Goal: Check status: Check status

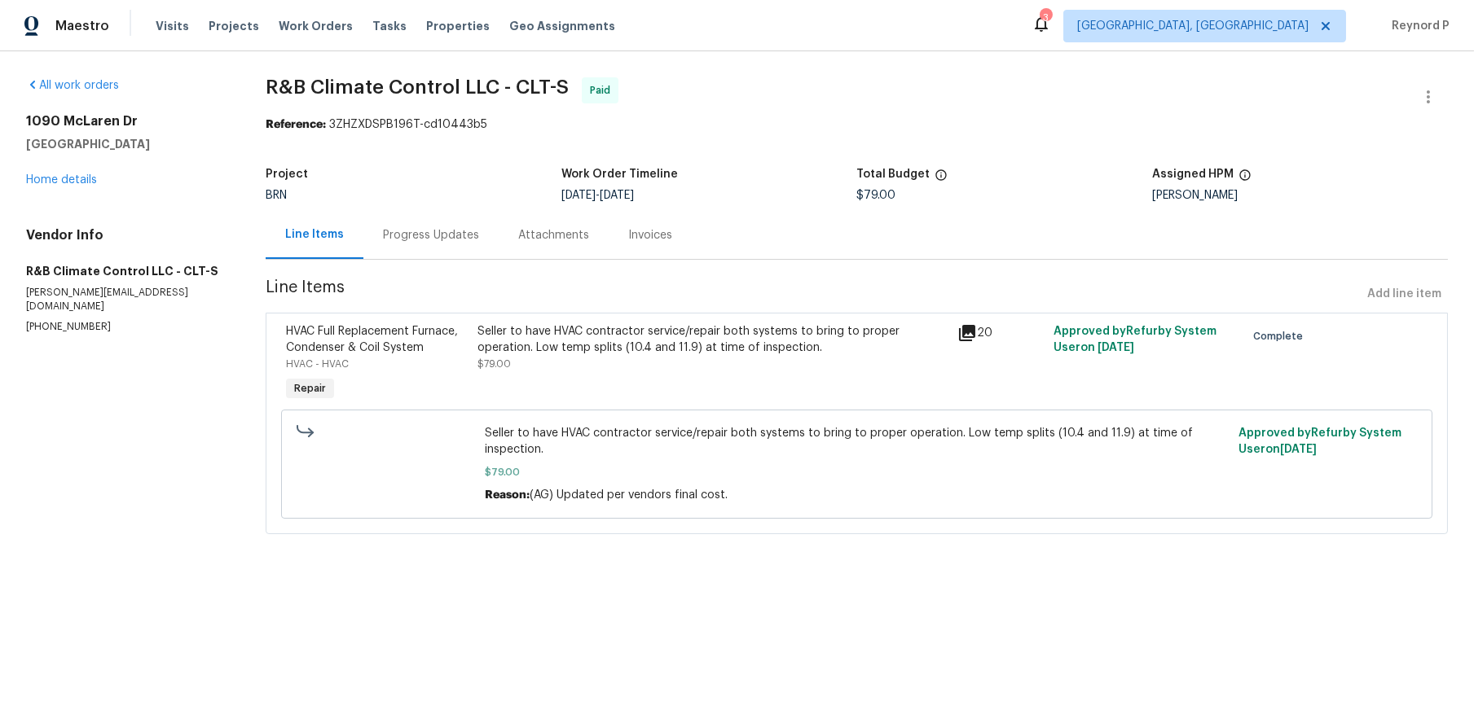
click at [407, 248] on div "Progress Updates" at bounding box center [430, 235] width 135 height 48
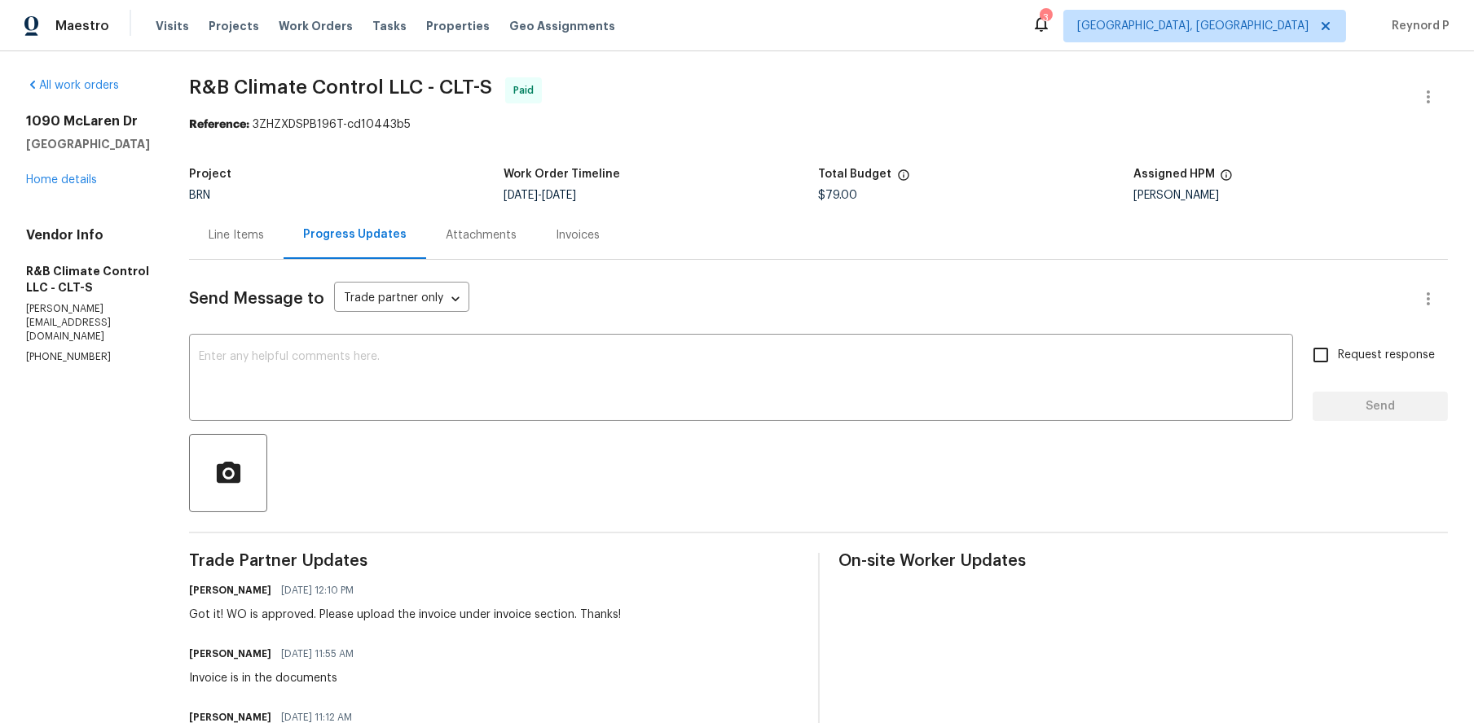
click at [228, 247] on div "Line Items" at bounding box center [236, 235] width 95 height 48
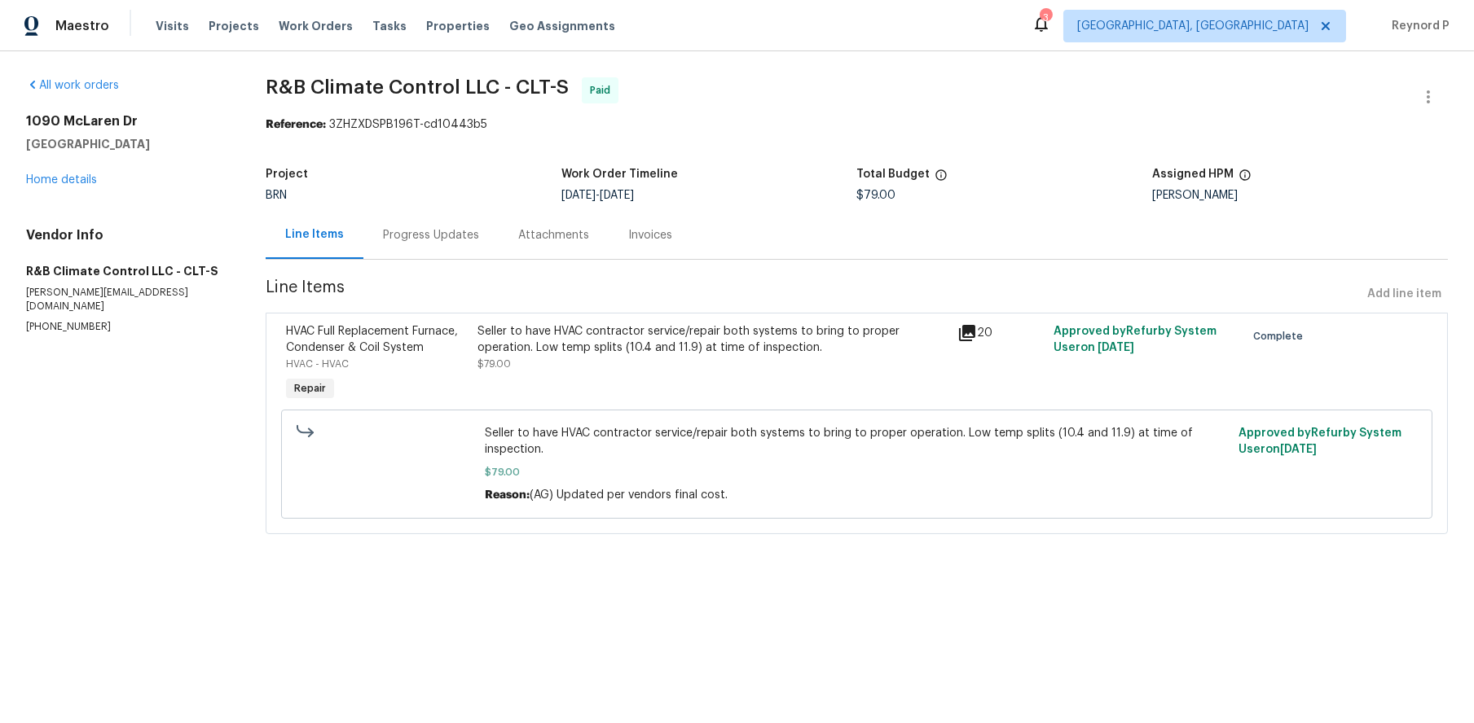
click at [463, 235] on div "Progress Updates" at bounding box center [431, 235] width 96 height 16
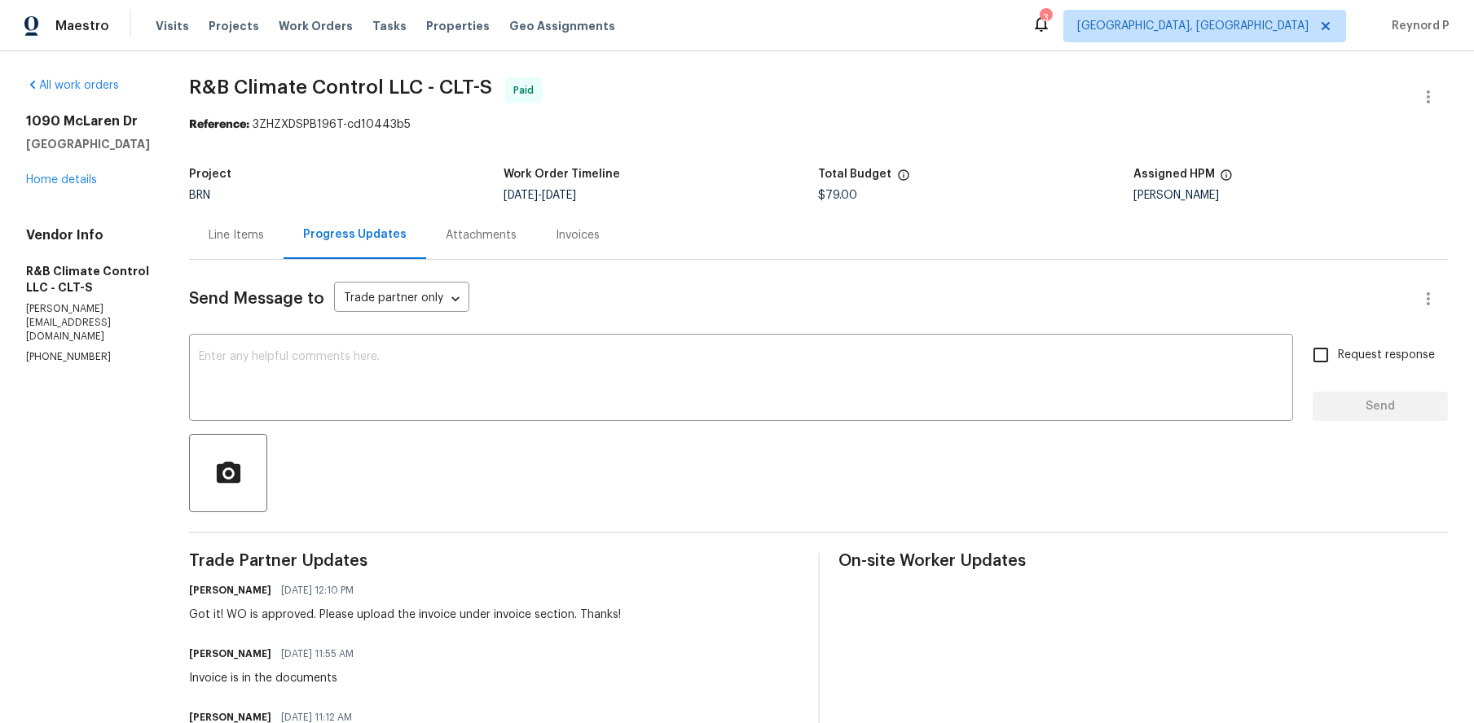
click at [446, 239] on div "Attachments" at bounding box center [481, 235] width 71 height 16
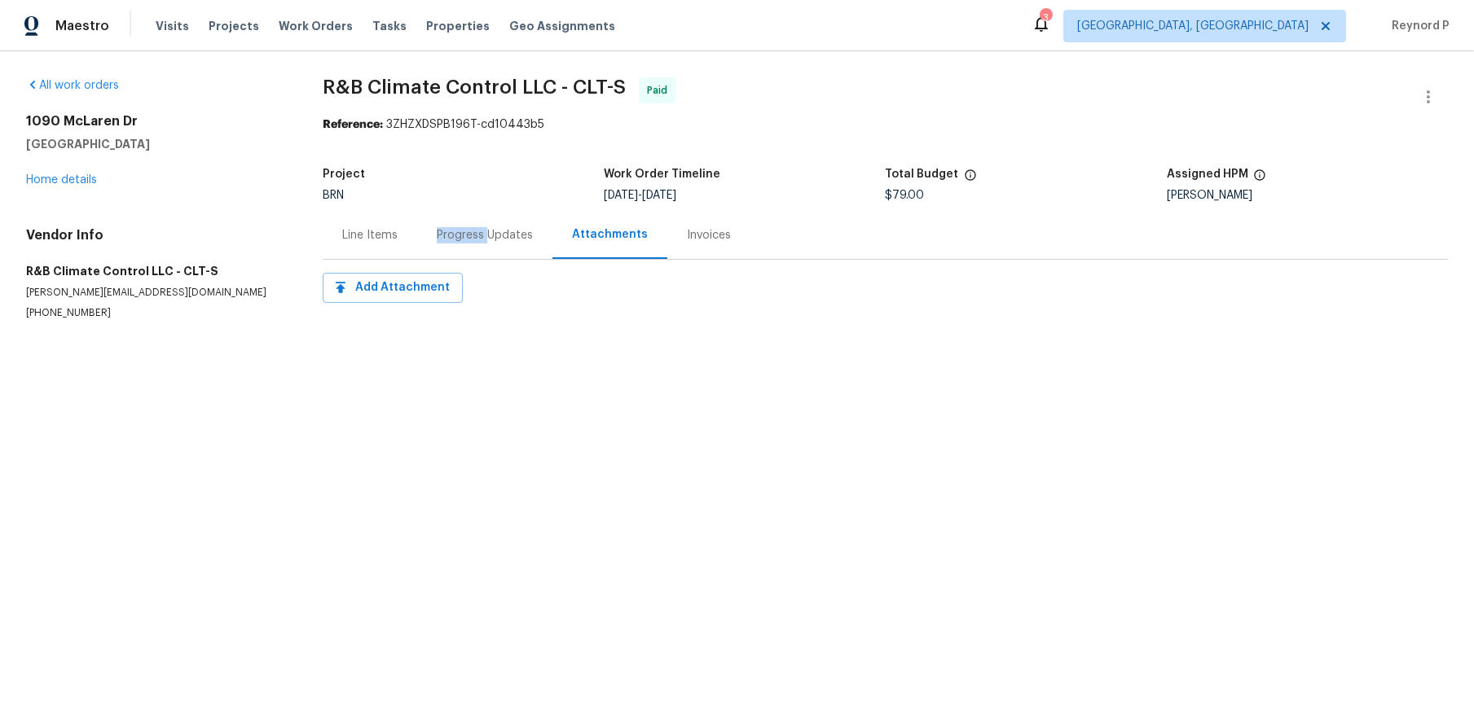
click at [486, 228] on div "Progress Updates" at bounding box center [485, 235] width 96 height 16
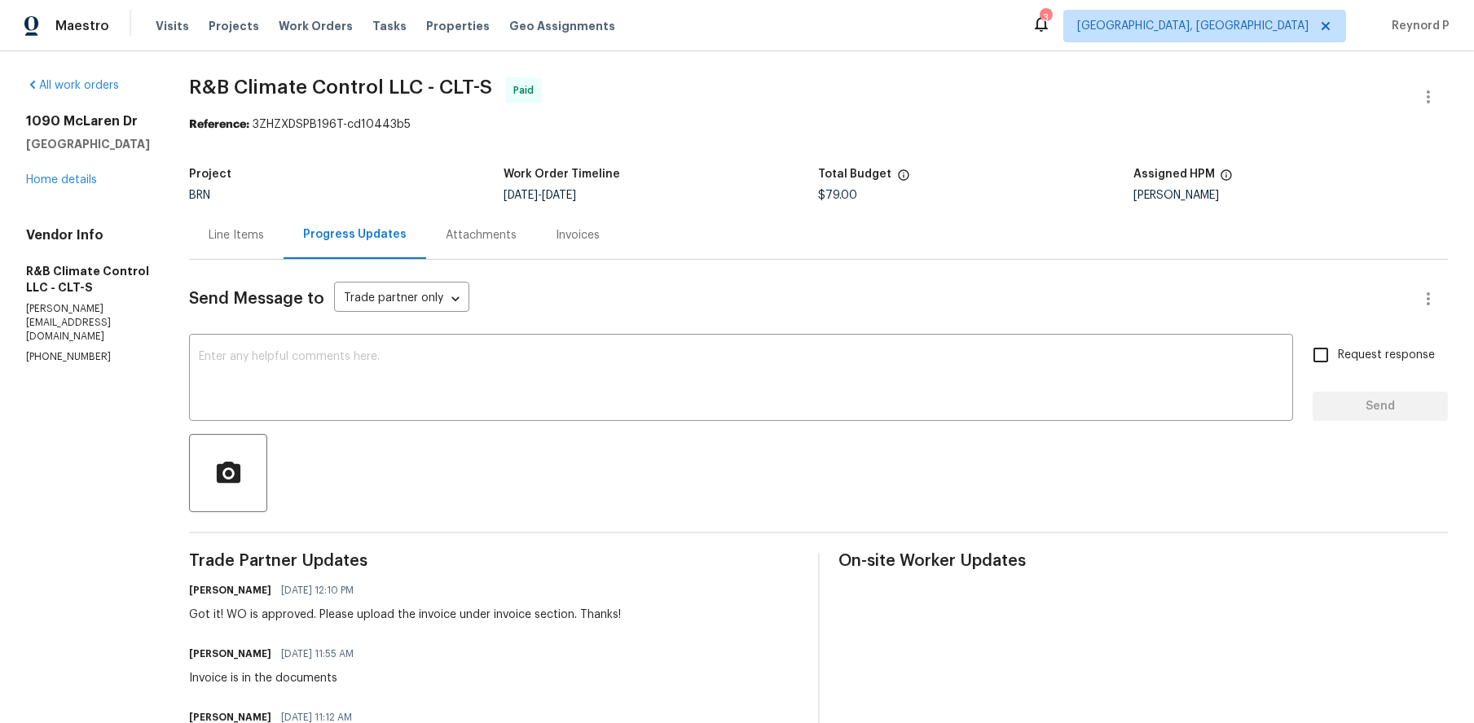
click at [369, 197] on div "BRN" at bounding box center [346, 195] width 314 height 11
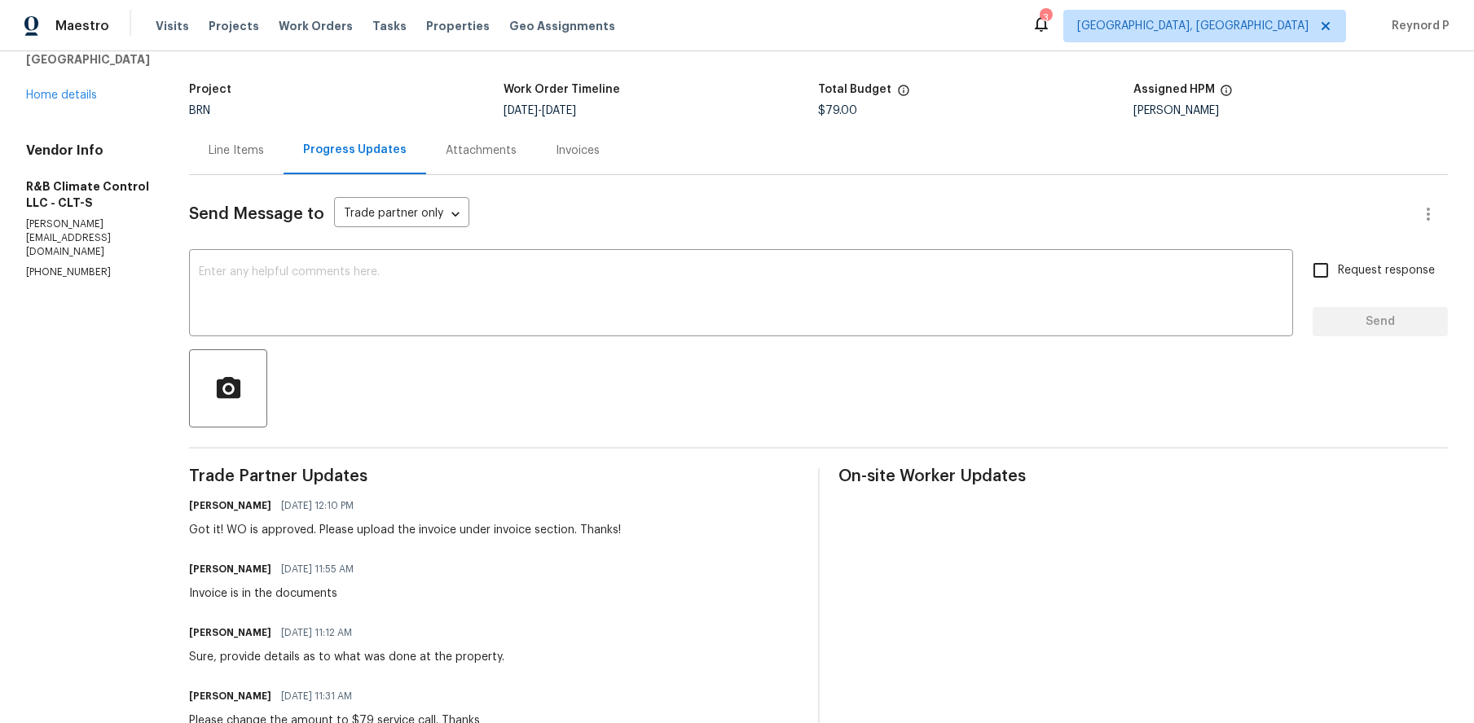
scroll to position [86, 0]
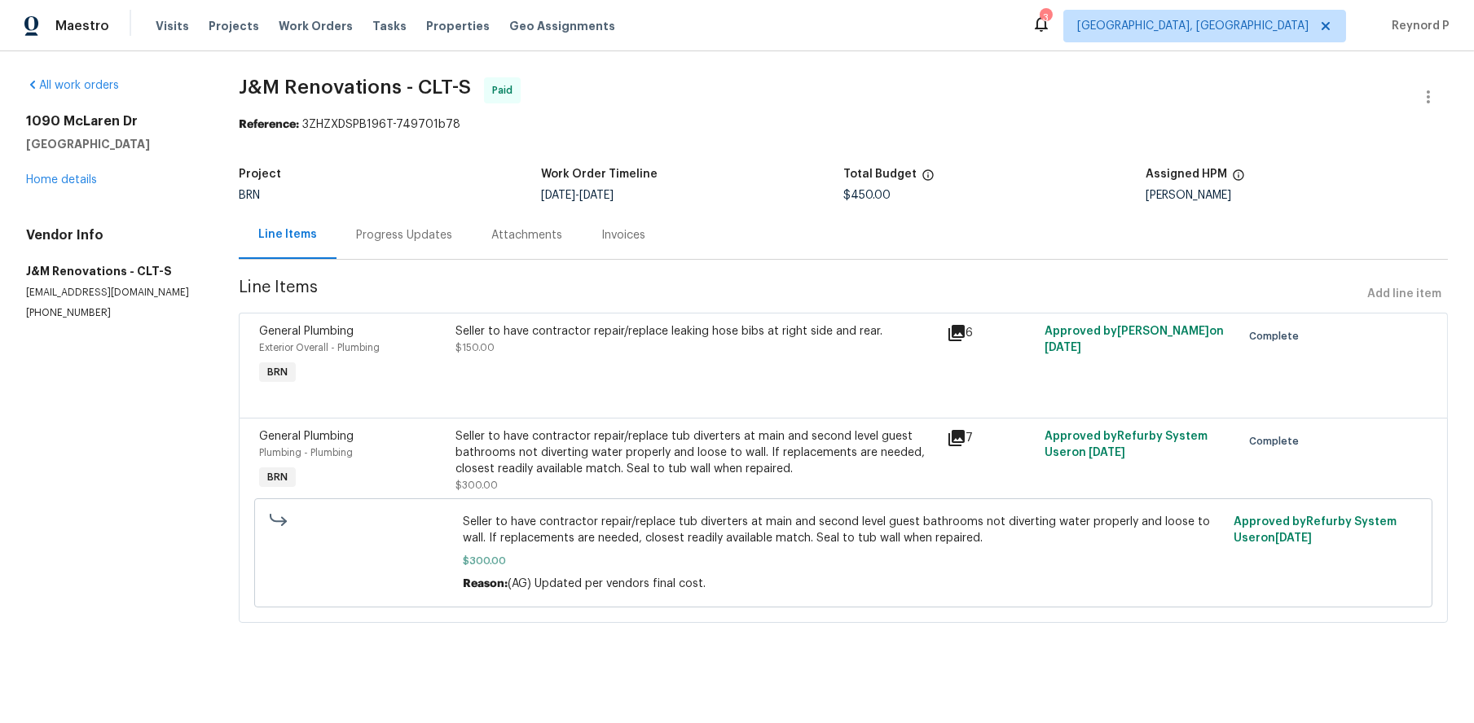
click at [411, 246] on div "Progress Updates" at bounding box center [403, 235] width 135 height 48
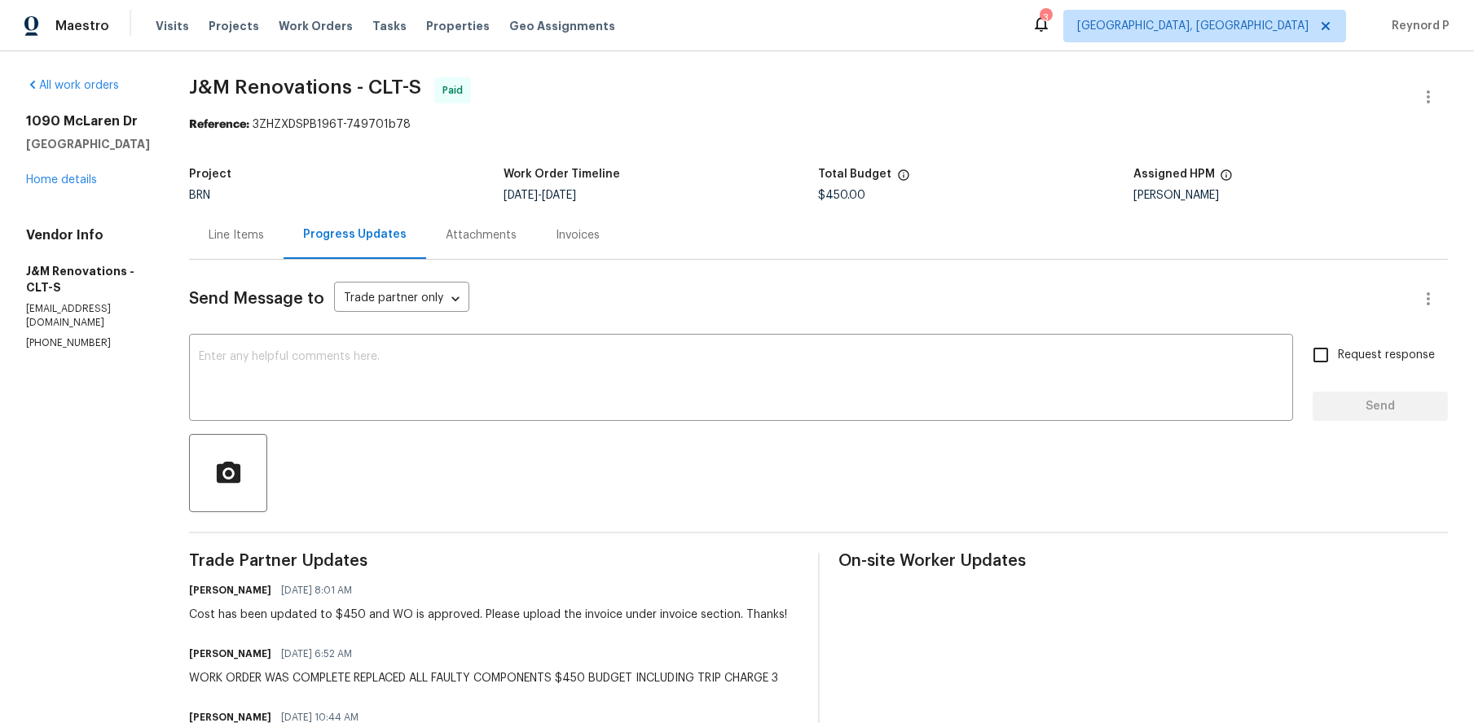
scroll to position [218, 0]
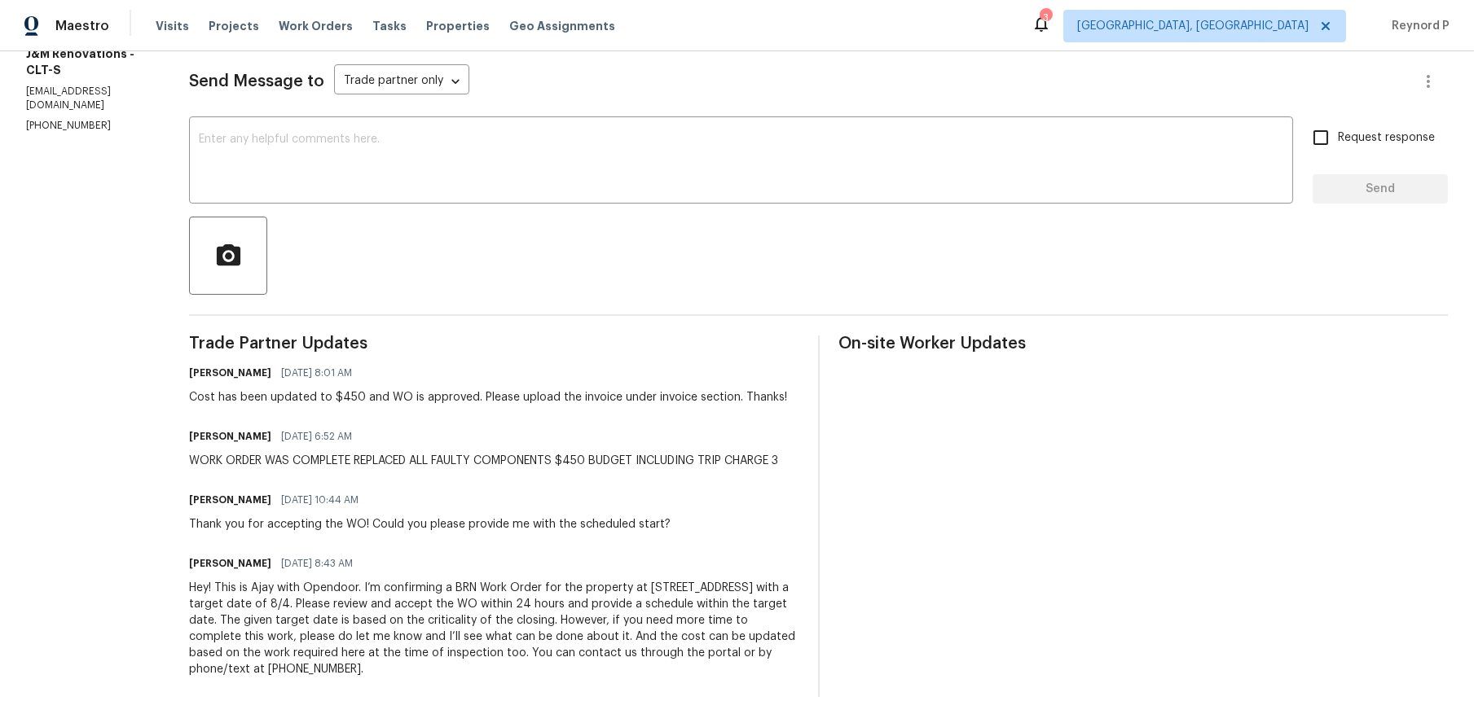
click at [870, 275] on div at bounding box center [818, 256] width 1259 height 78
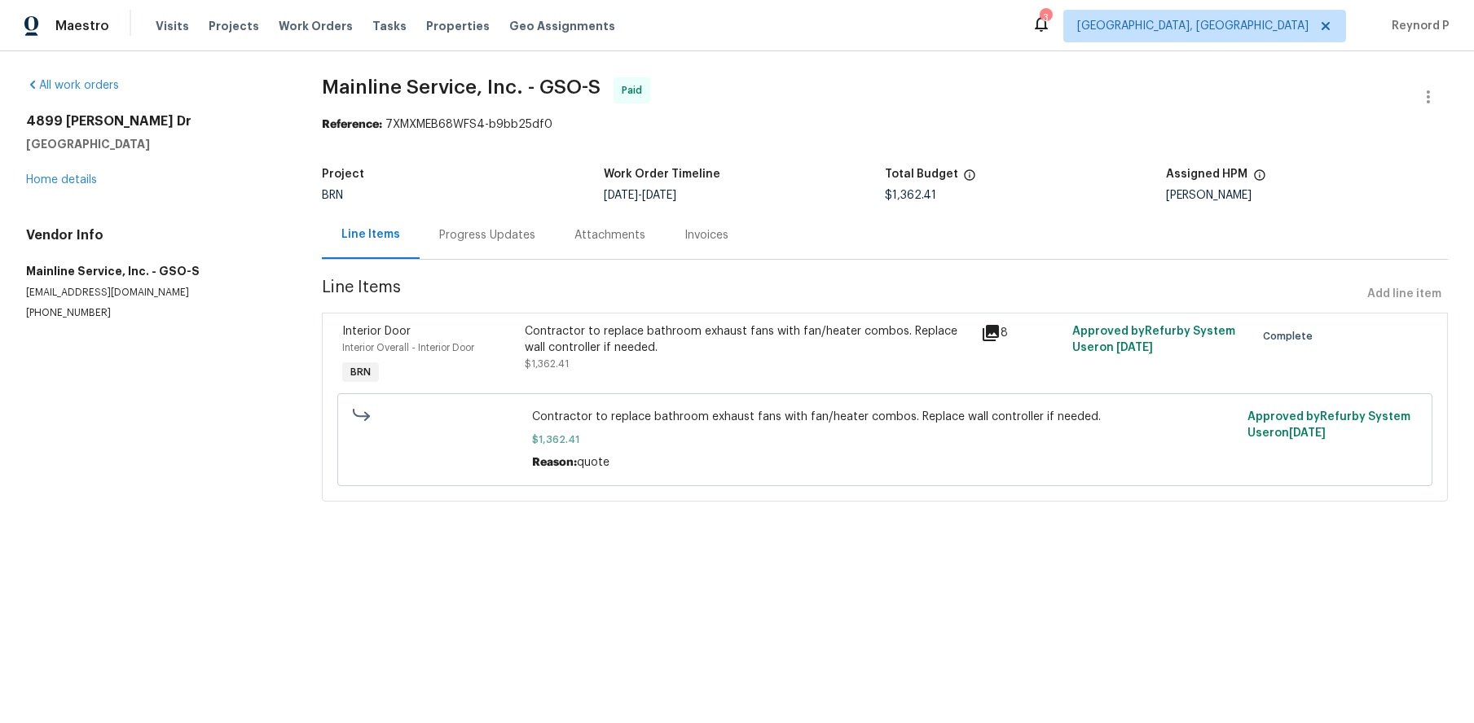
click at [503, 240] on div "Progress Updates" at bounding box center [487, 235] width 96 height 16
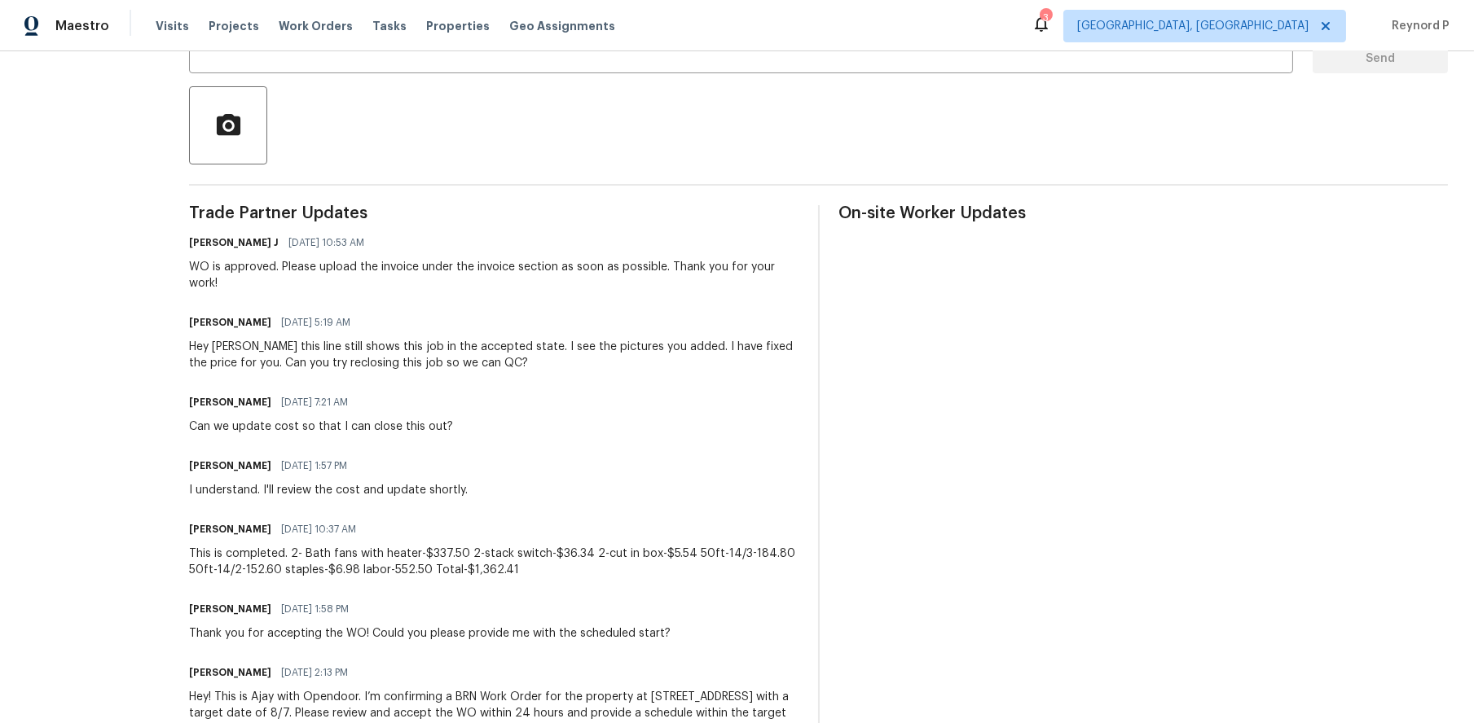
scroll to position [457, 0]
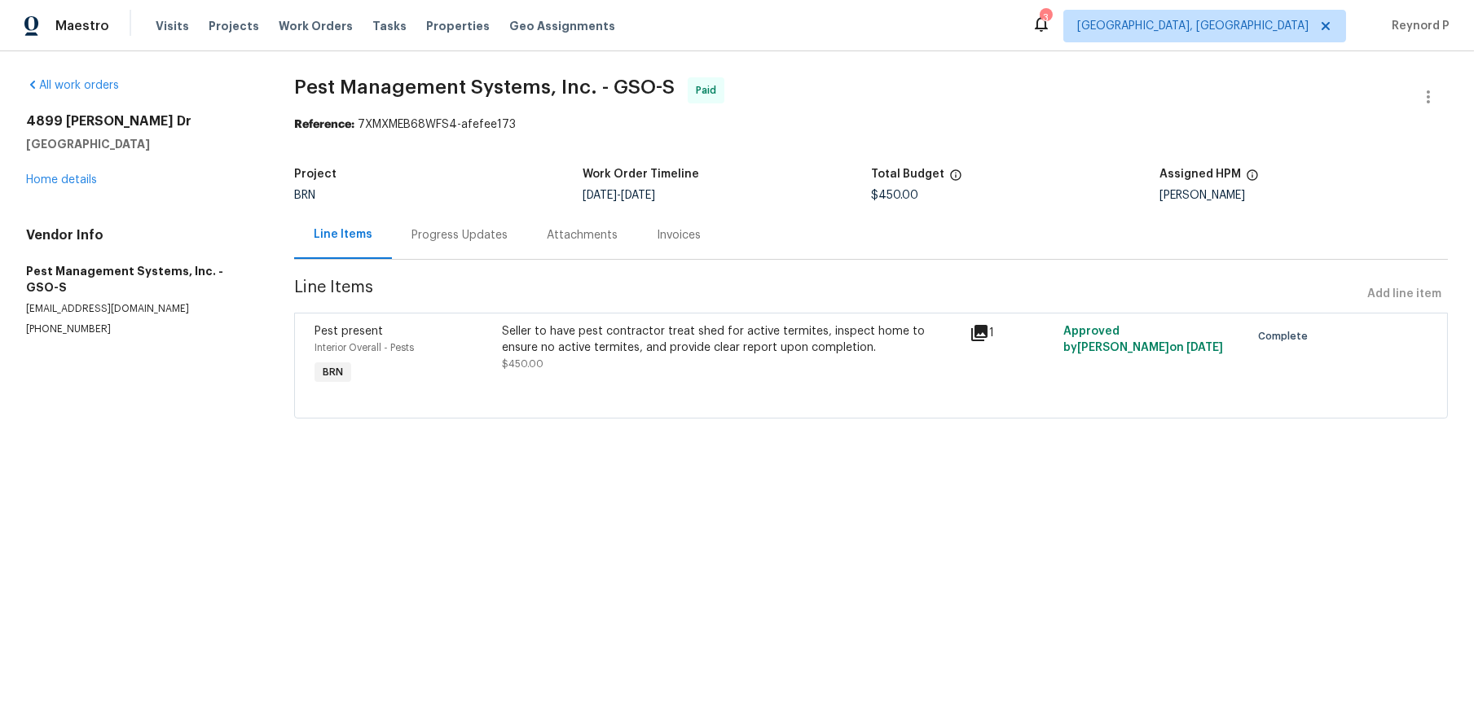
click at [456, 249] on div "Progress Updates" at bounding box center [459, 235] width 135 height 48
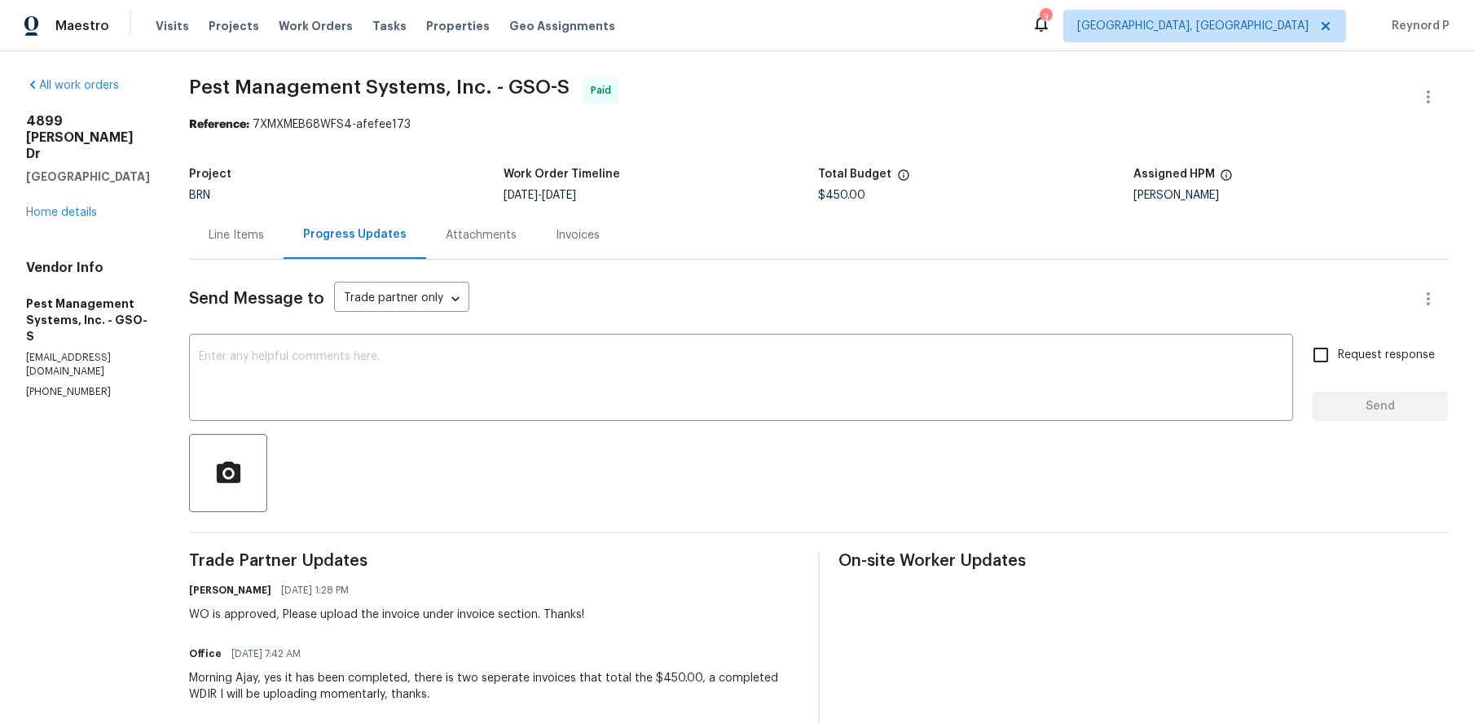
click at [222, 245] on div "Line Items" at bounding box center [236, 235] width 95 height 48
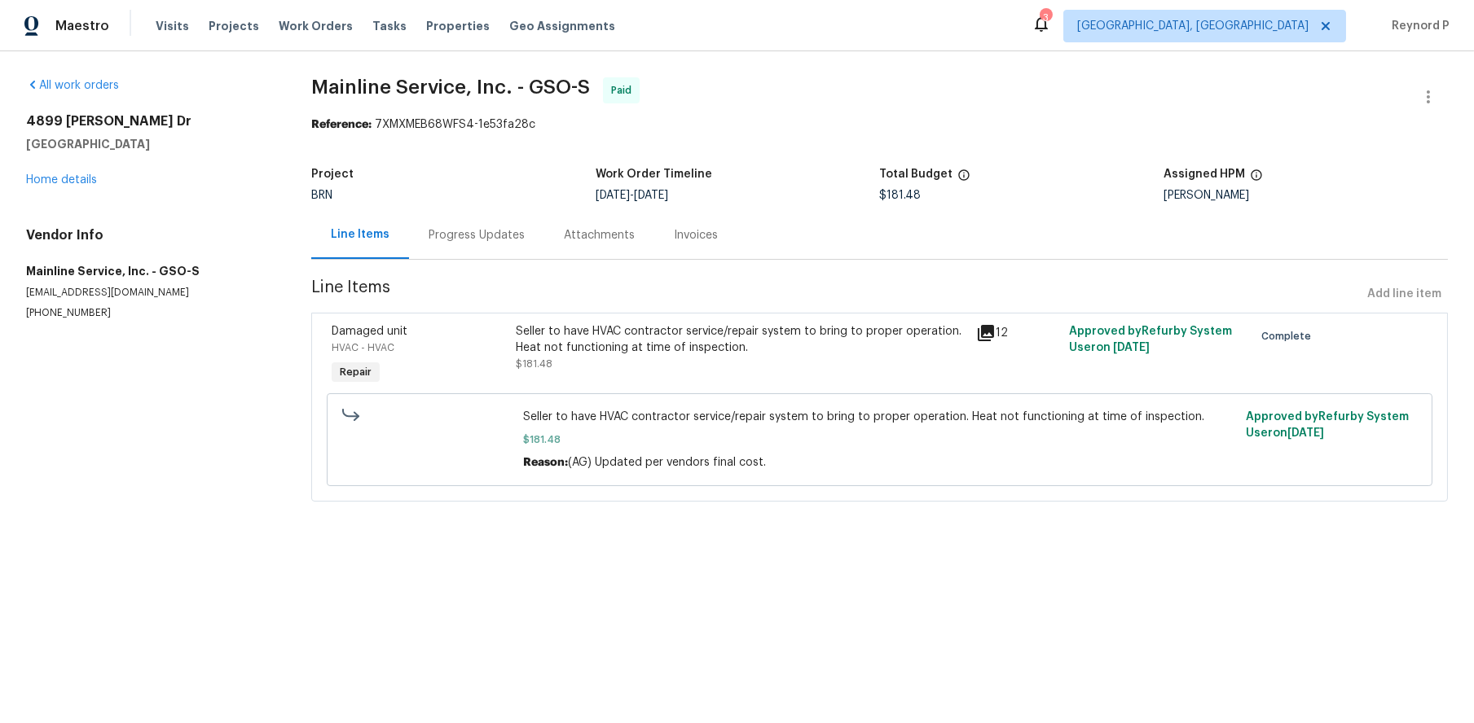
click at [504, 243] on div "Progress Updates" at bounding box center [477, 235] width 96 height 16
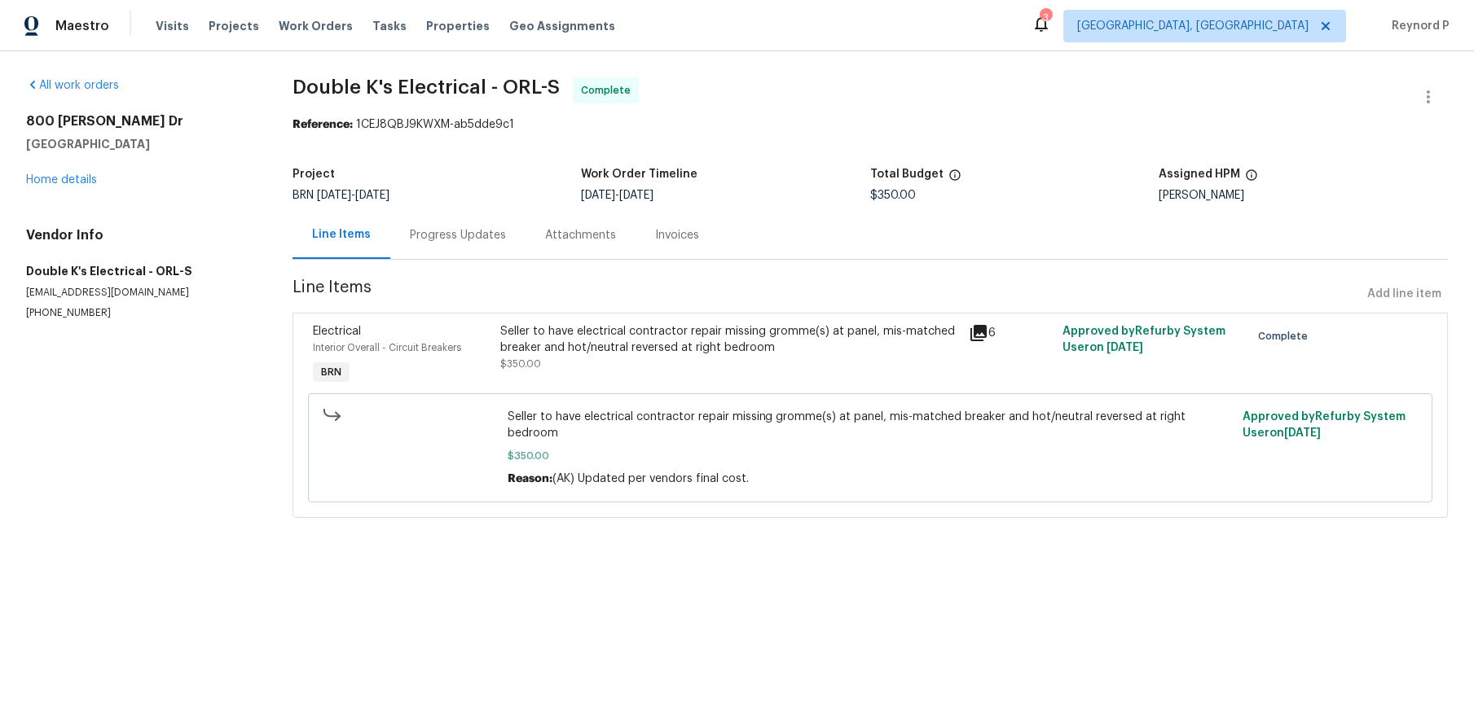
click at [477, 231] on div "Progress Updates" at bounding box center [458, 235] width 96 height 16
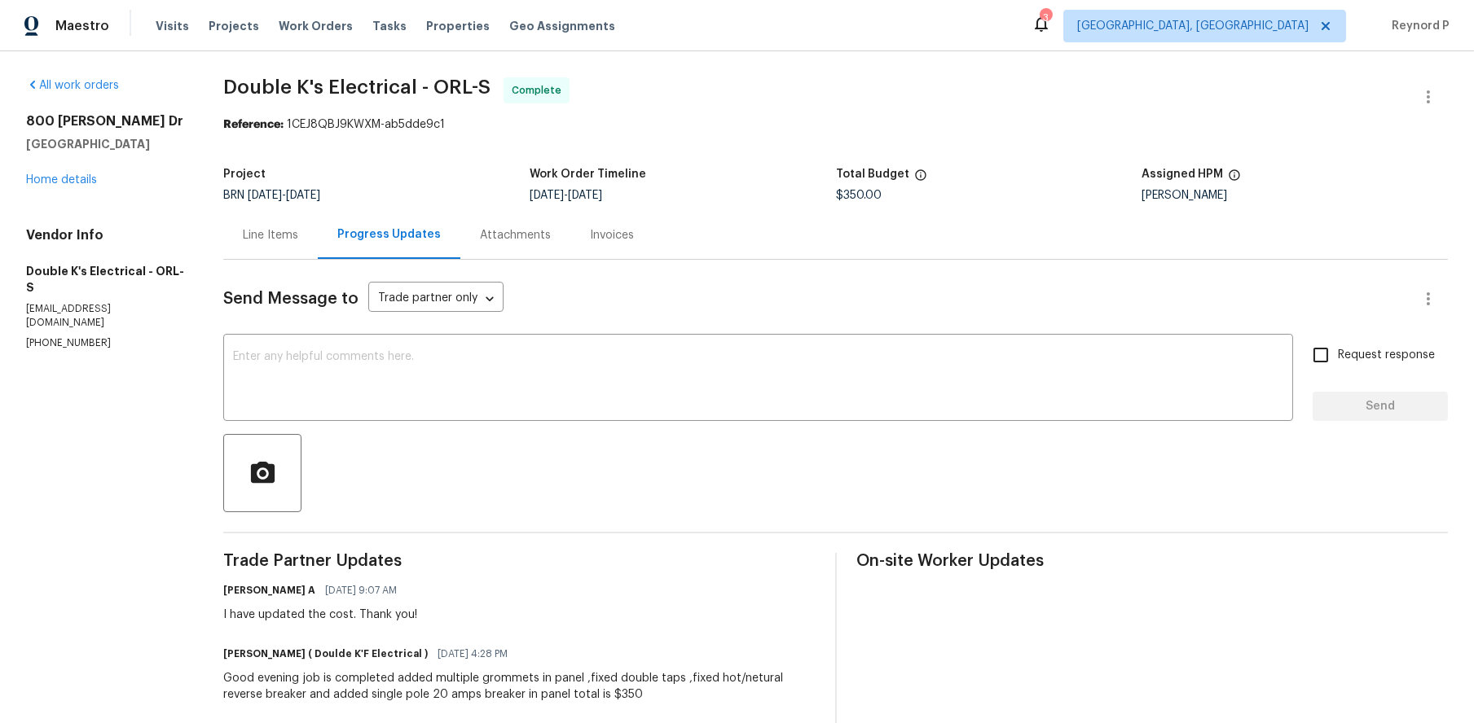
click at [270, 222] on div "Line Items" at bounding box center [270, 235] width 95 height 48
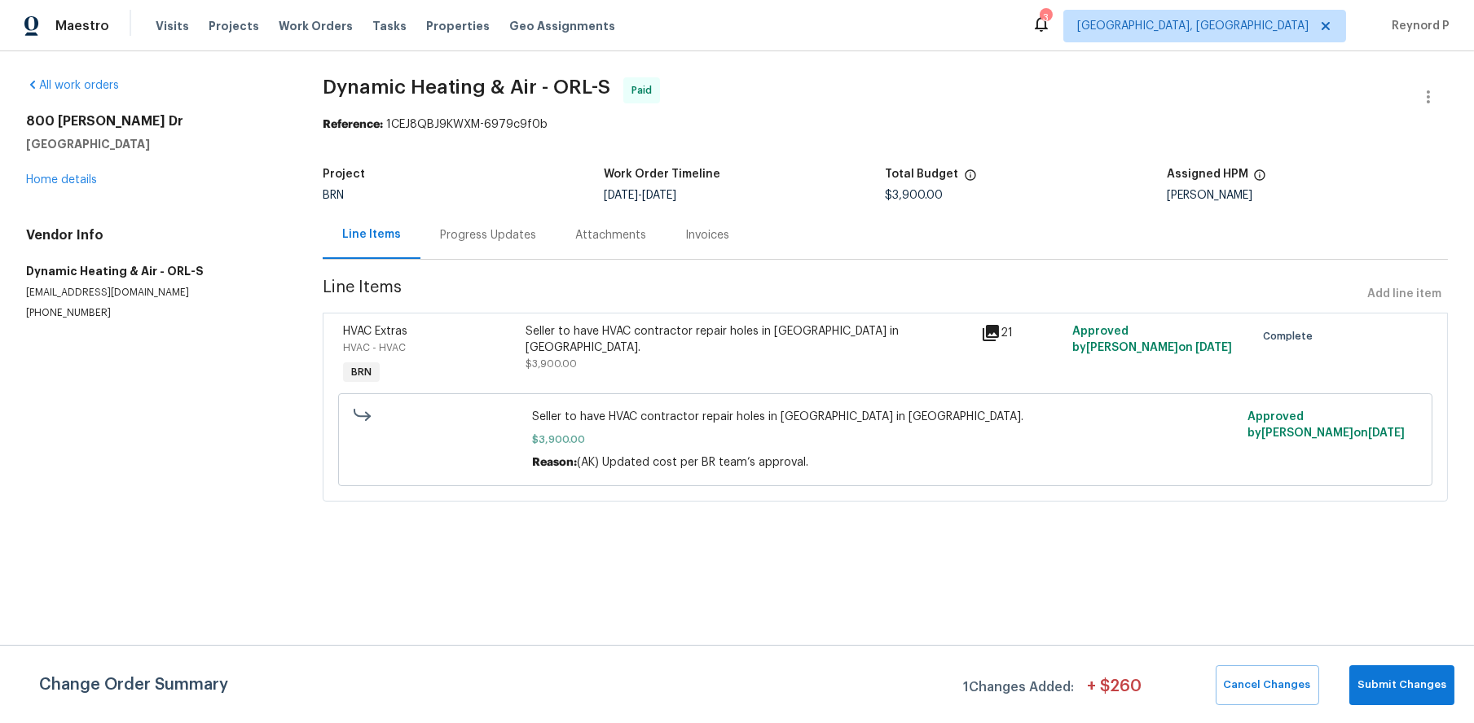
click at [488, 226] on div "Progress Updates" at bounding box center [487, 235] width 135 height 48
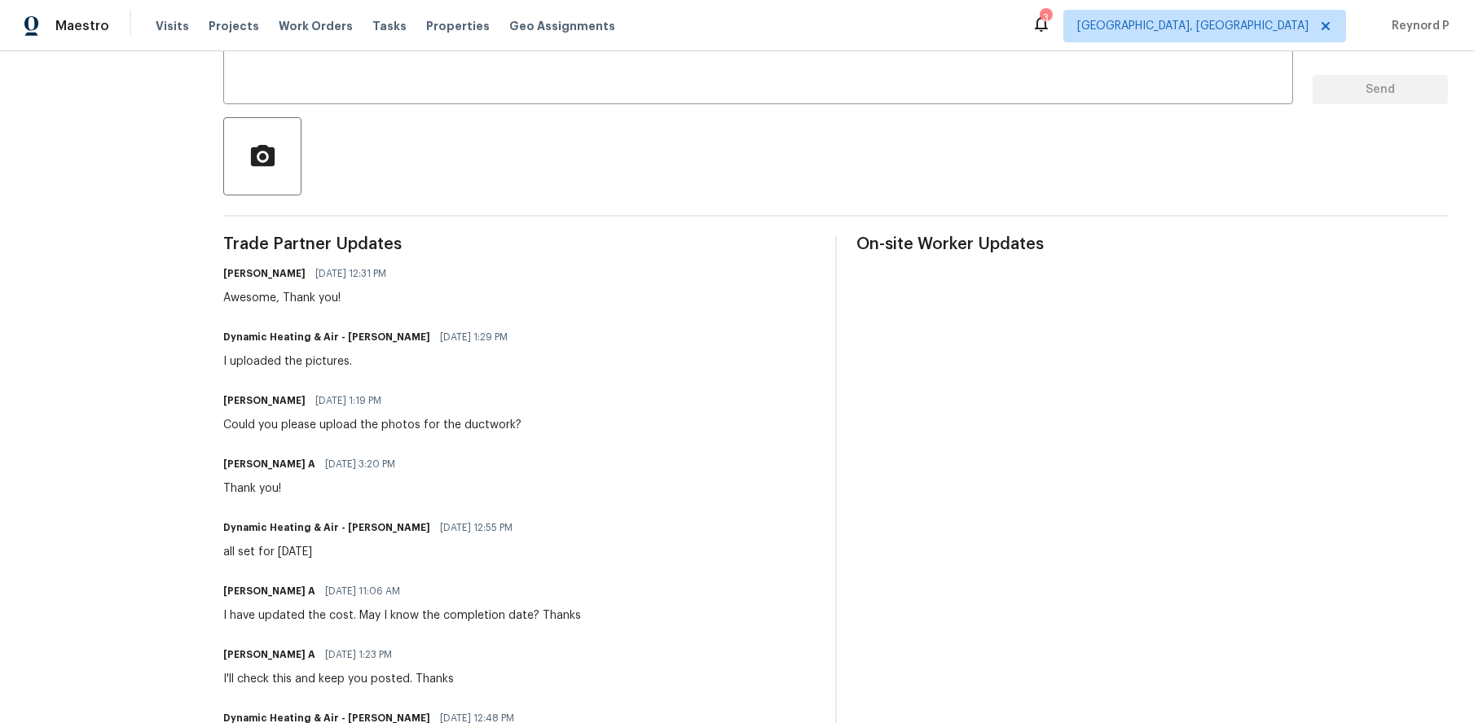
scroll to position [314, 0]
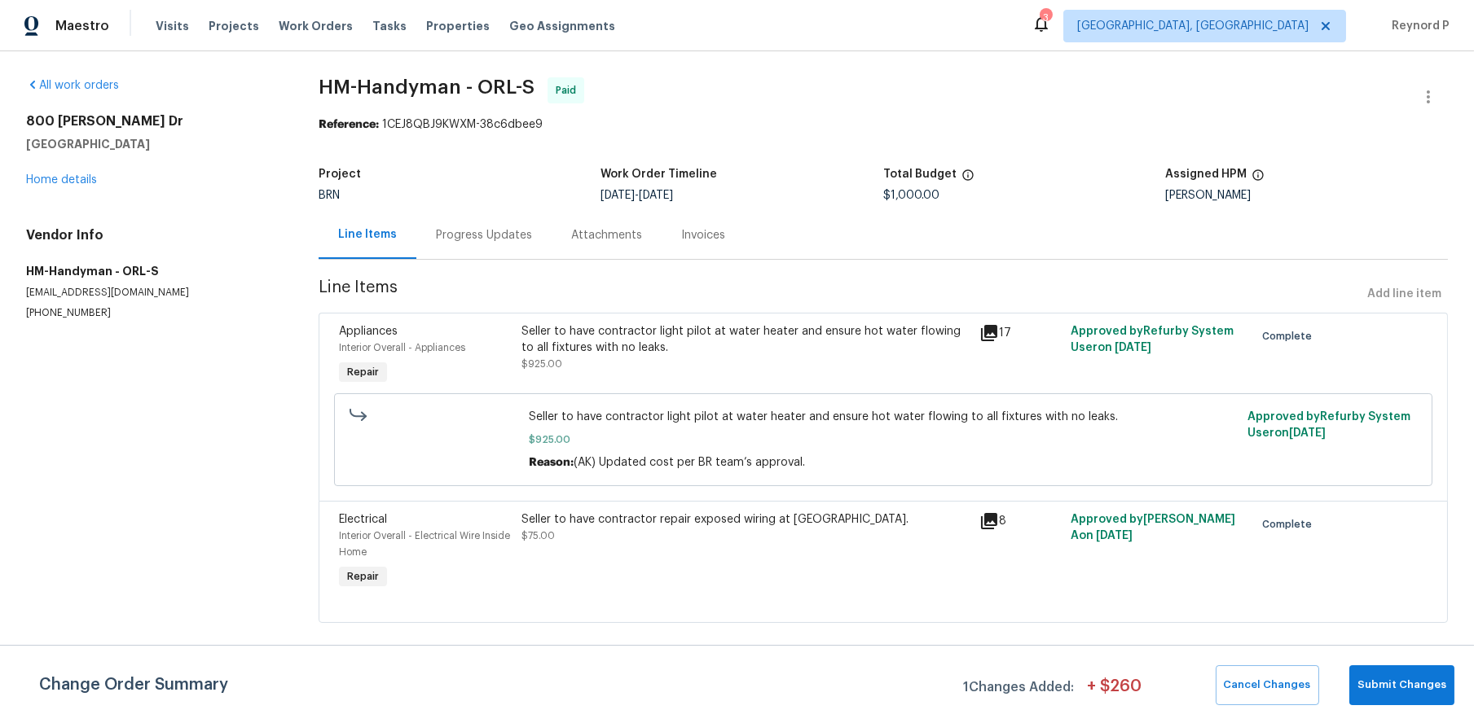
click at [474, 240] on div "Progress Updates" at bounding box center [484, 235] width 96 height 16
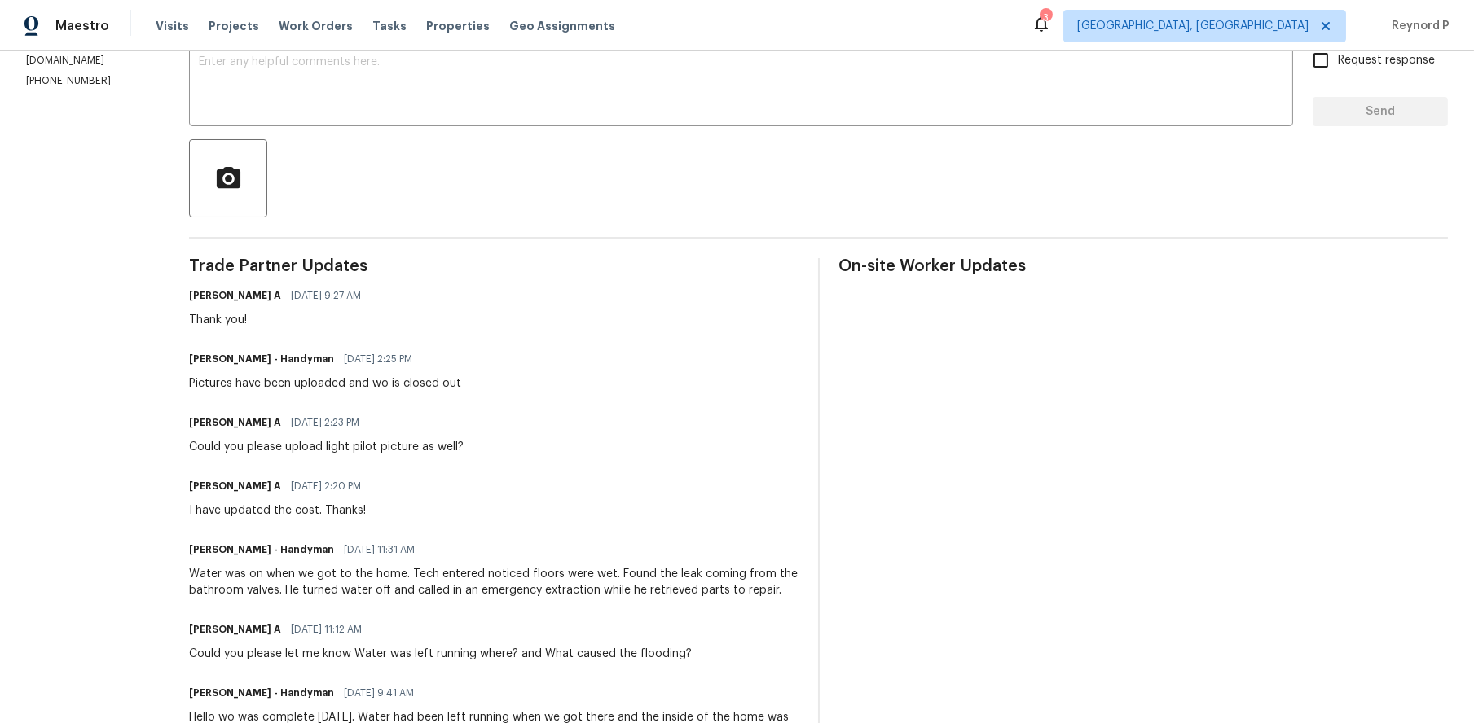
scroll to position [274, 0]
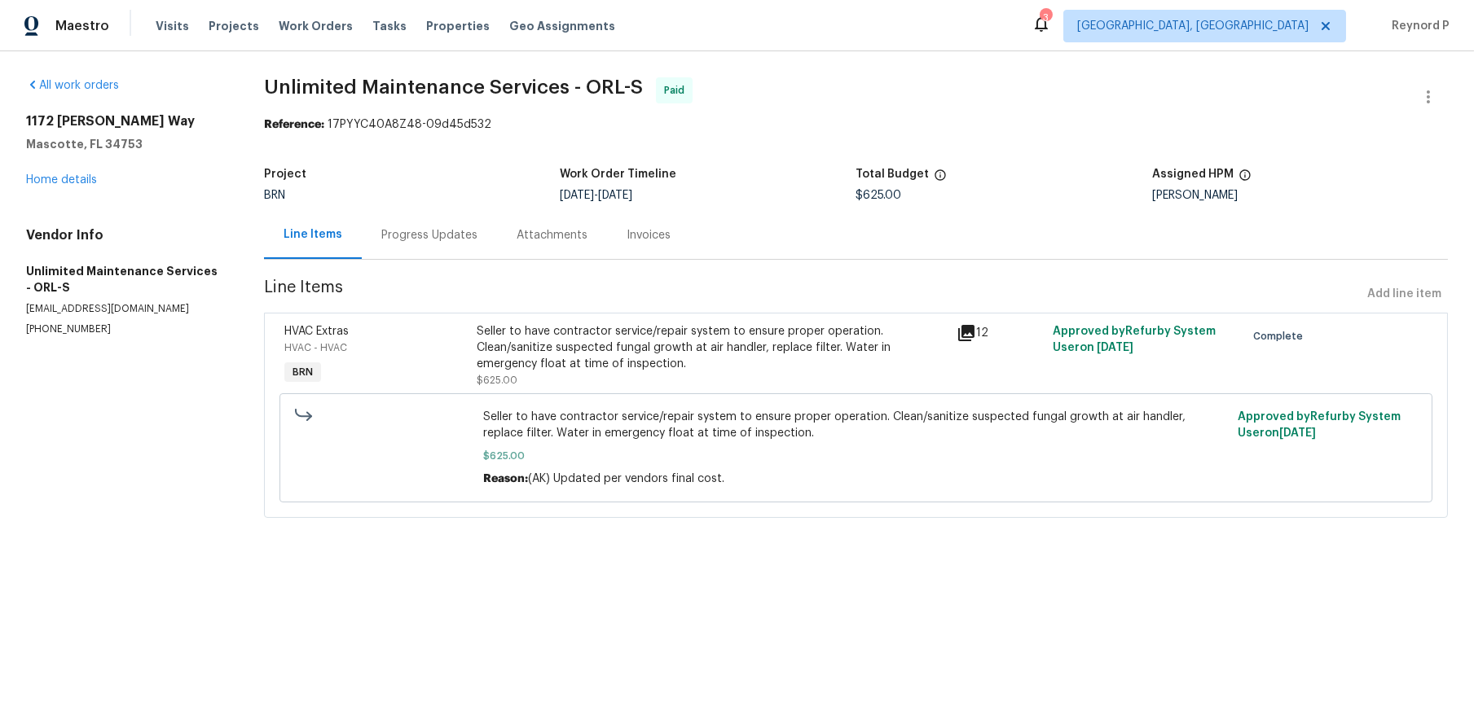
click at [451, 235] on div "Progress Updates" at bounding box center [429, 235] width 96 height 16
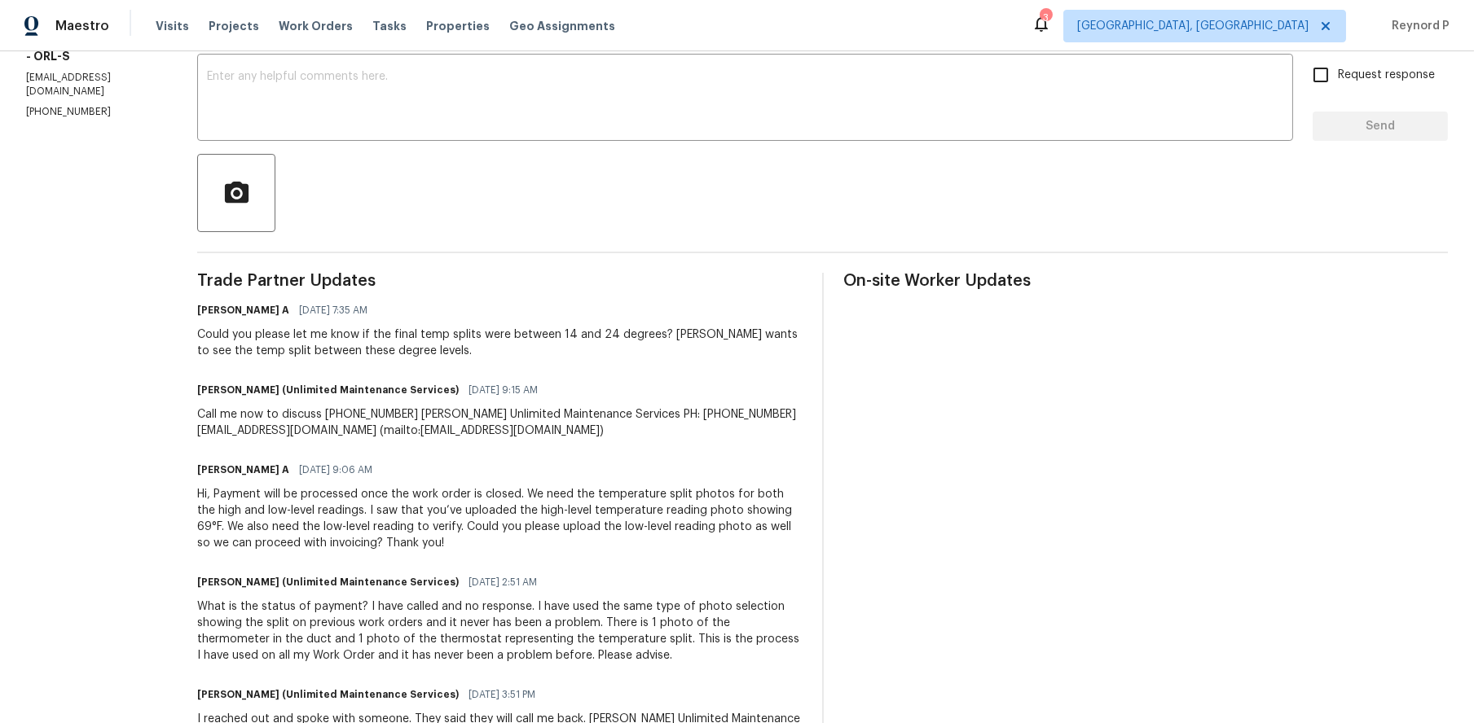
scroll to position [270, 0]
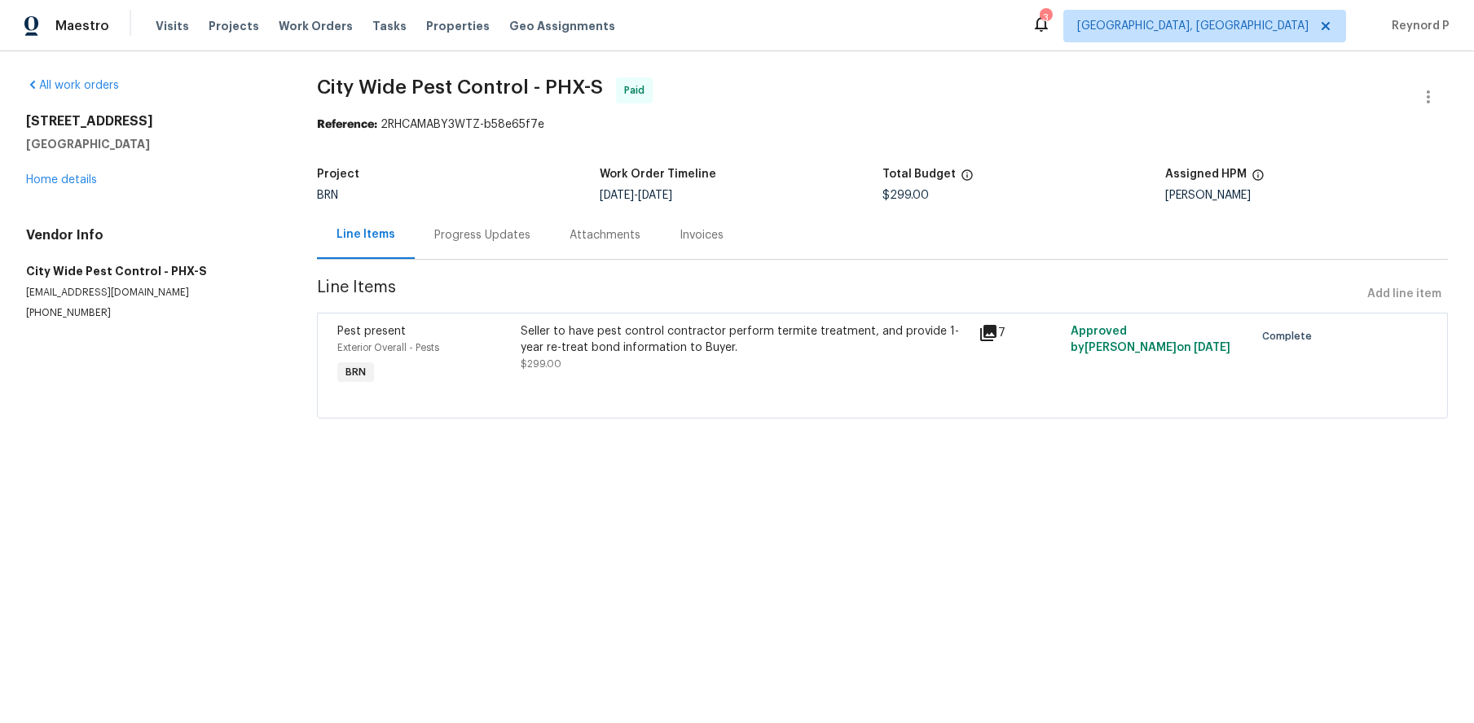
click at [817, 82] on span "City Wide Pest Control - PHX-S Paid" at bounding box center [863, 96] width 1092 height 39
click at [484, 242] on div "Progress Updates" at bounding box center [482, 235] width 96 height 16
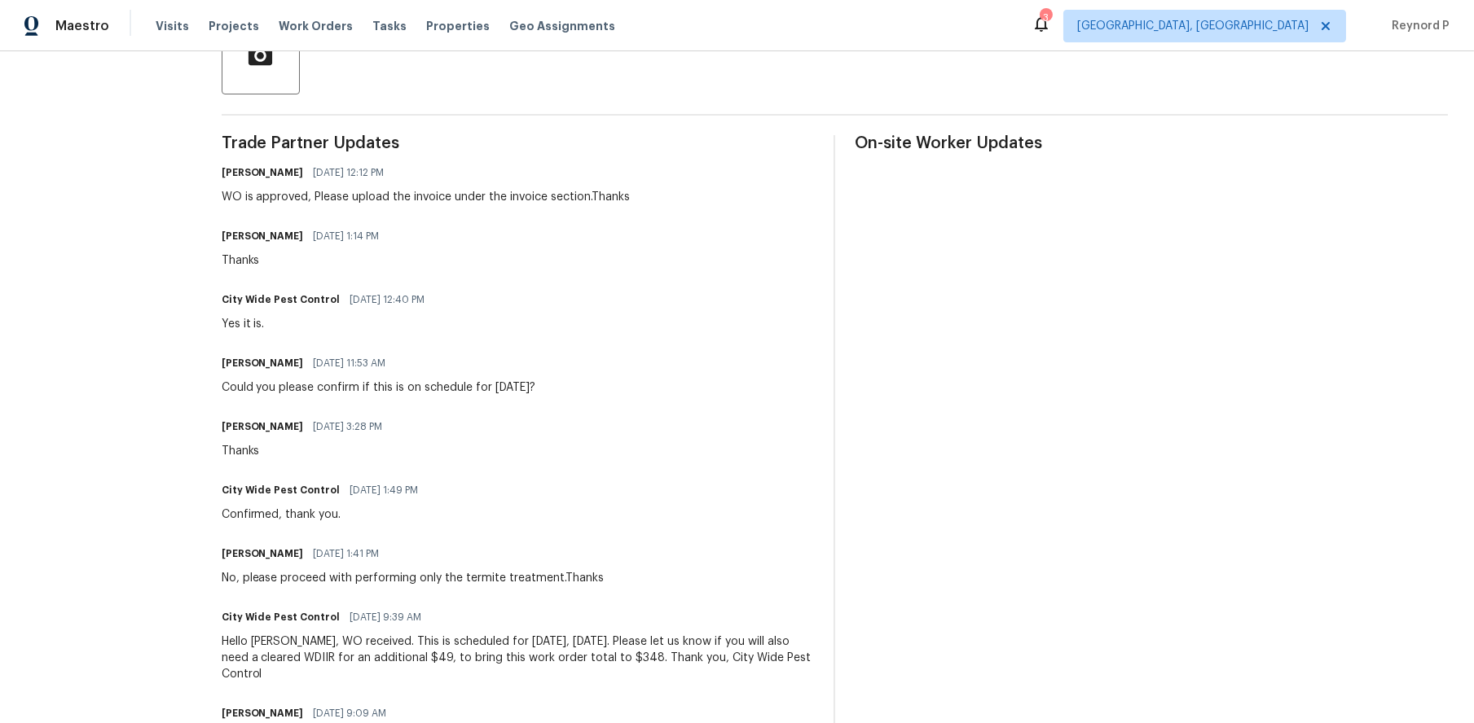
scroll to position [418, 0]
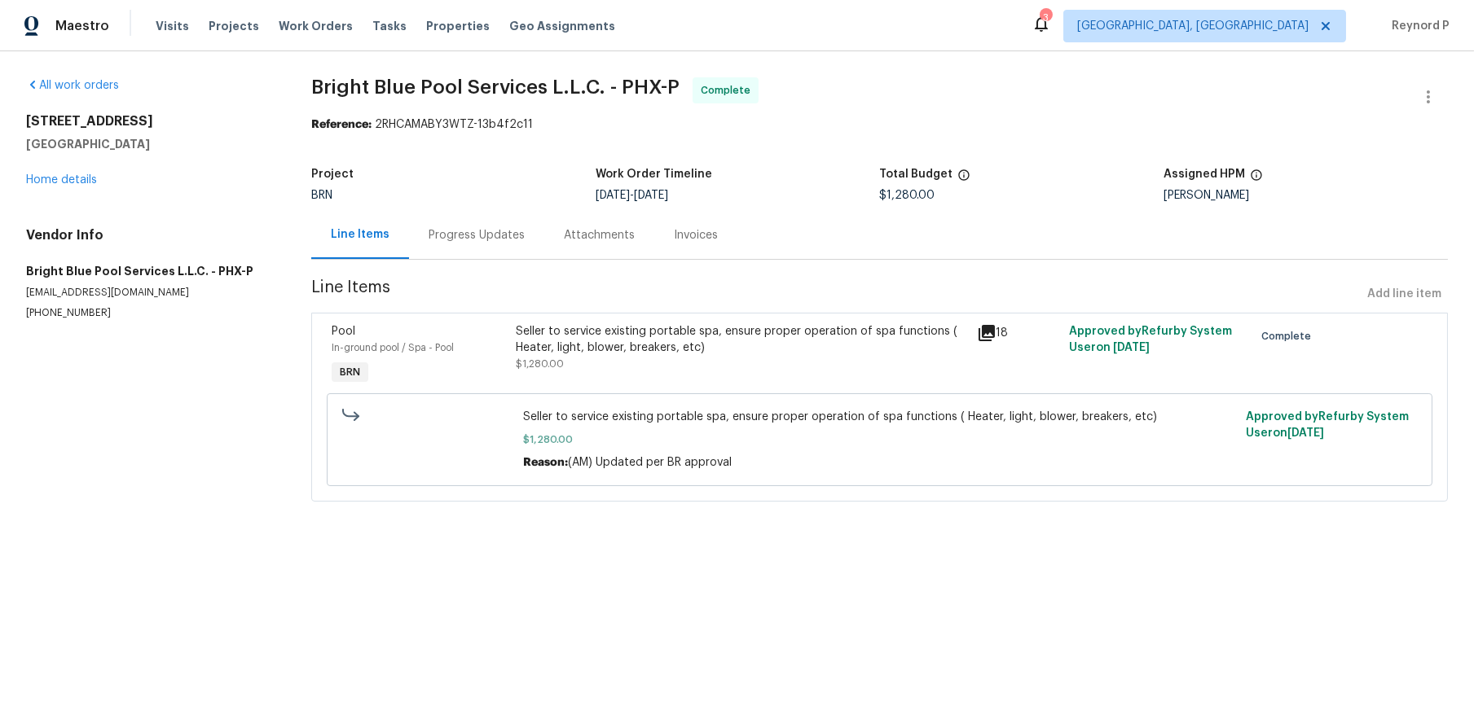
click at [476, 223] on div "Progress Updates" at bounding box center [476, 235] width 135 height 48
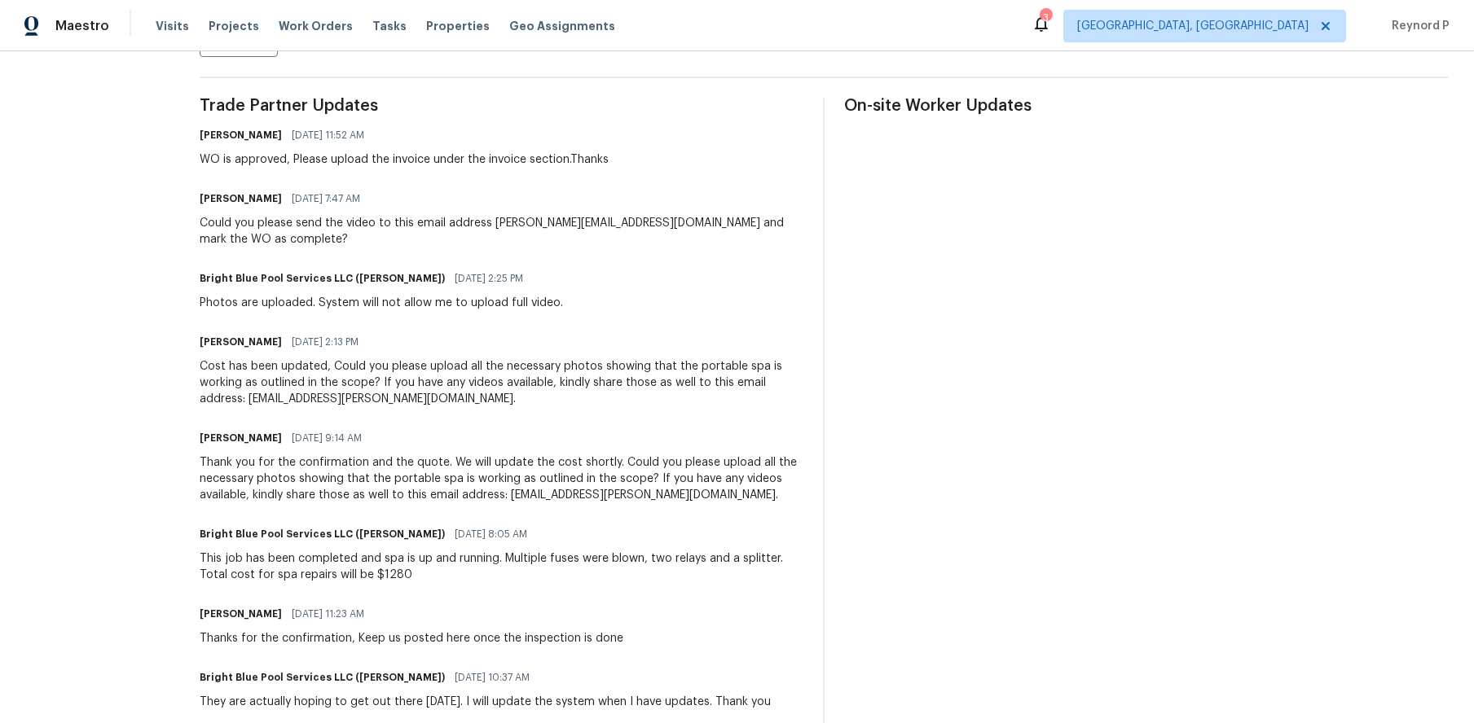
scroll to position [452, 0]
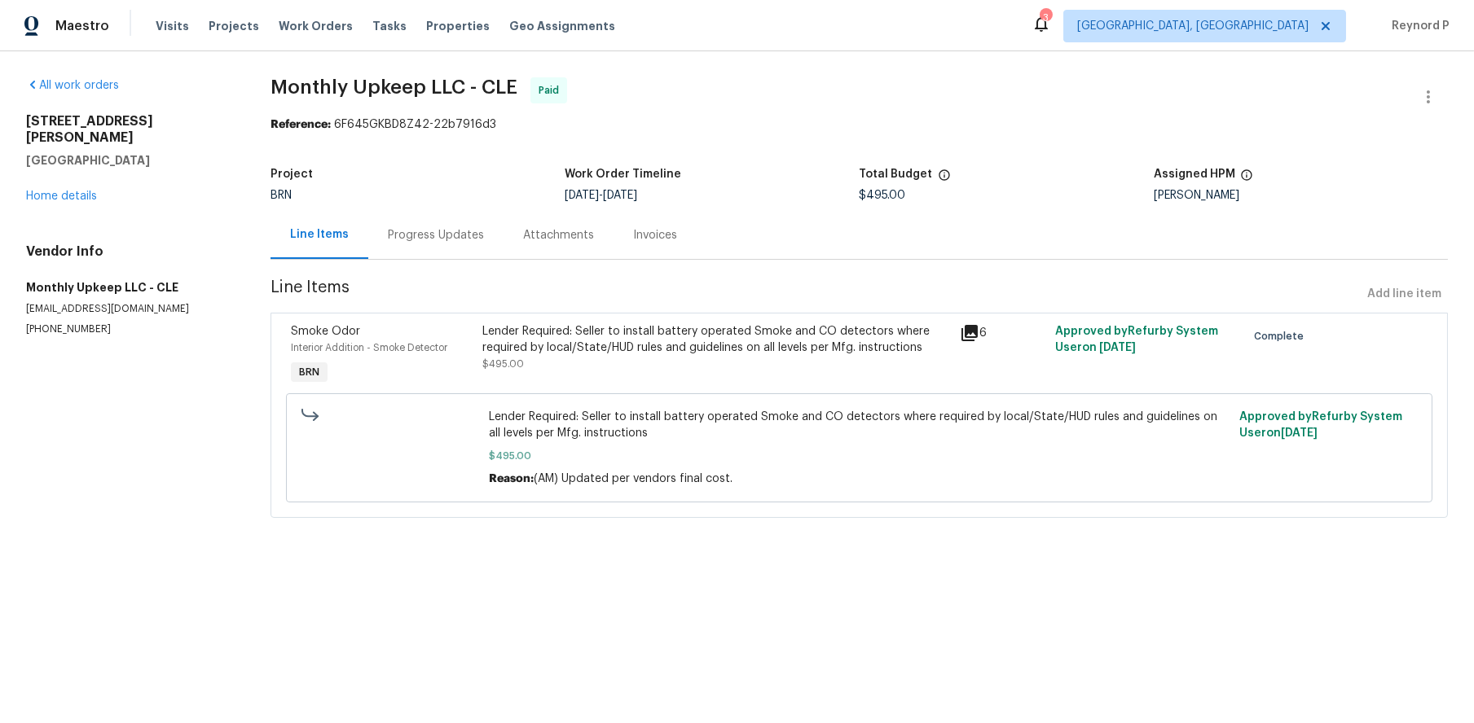
click at [452, 243] on div "Progress Updates" at bounding box center [436, 235] width 96 height 16
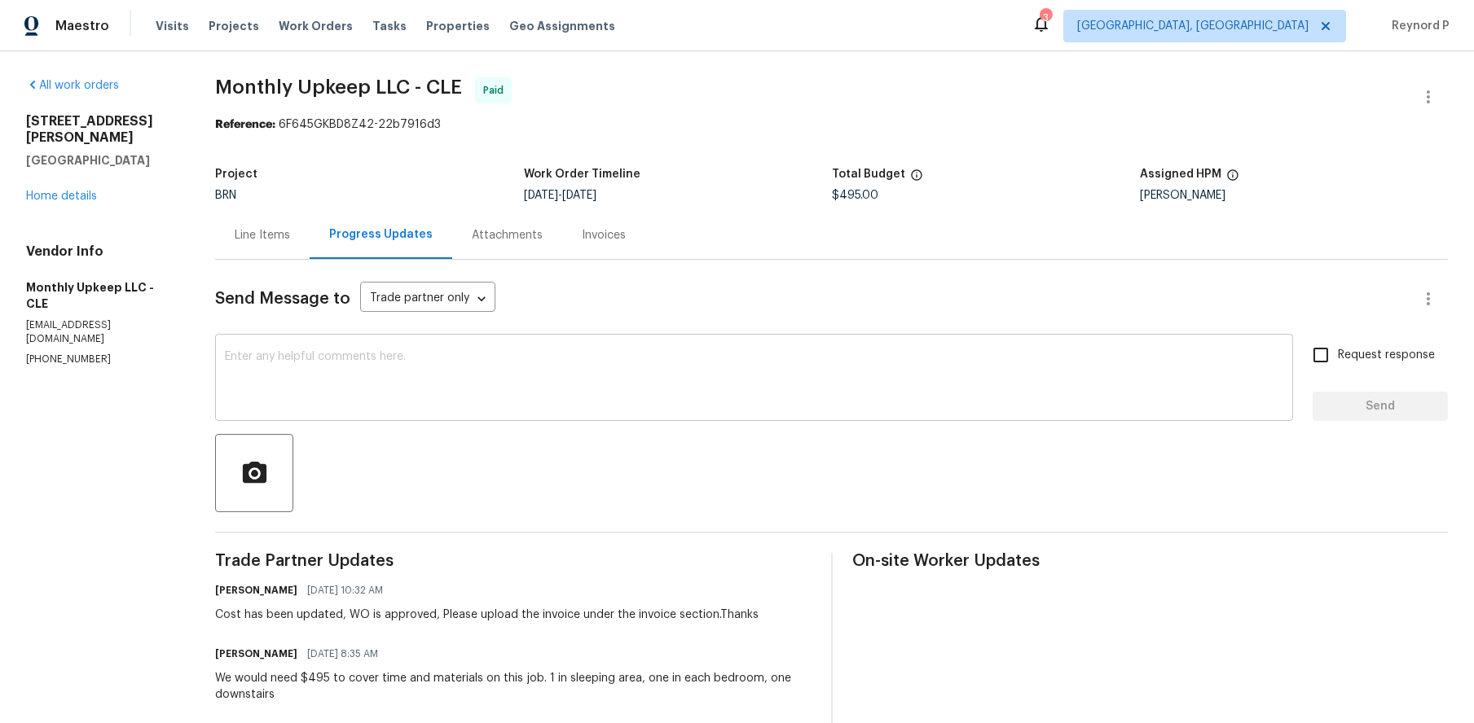
scroll to position [266, 0]
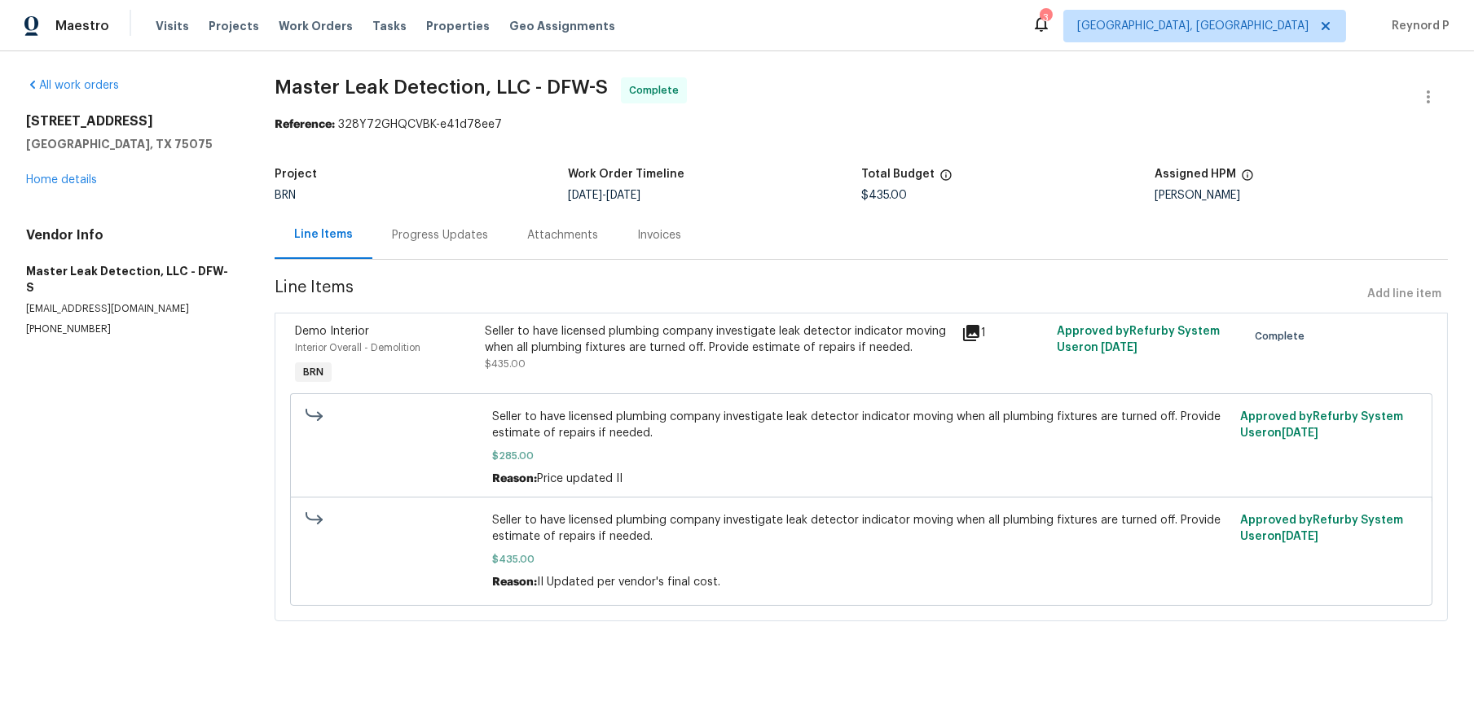
click at [411, 240] on div "Progress Updates" at bounding box center [440, 235] width 96 height 16
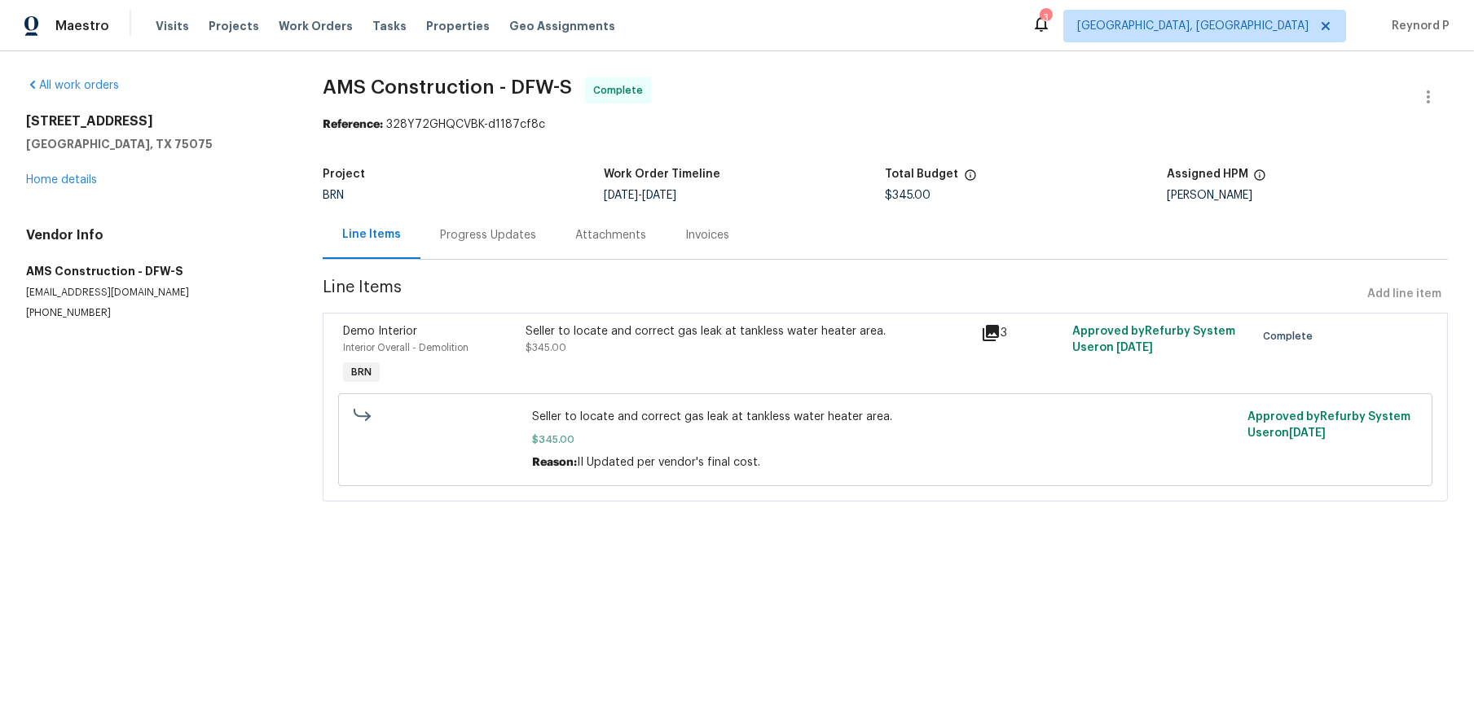
click at [487, 228] on div "Progress Updates" at bounding box center [488, 235] width 96 height 16
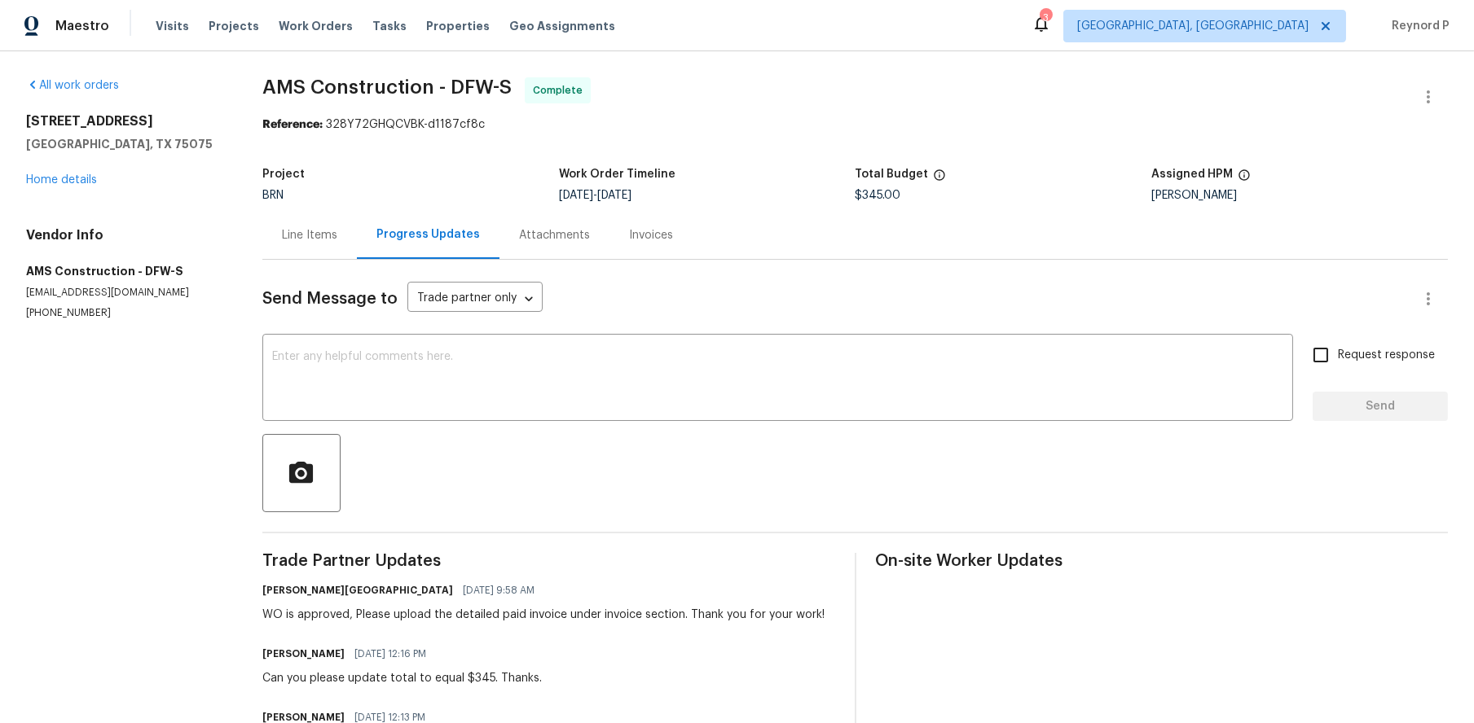
scroll to position [296, 0]
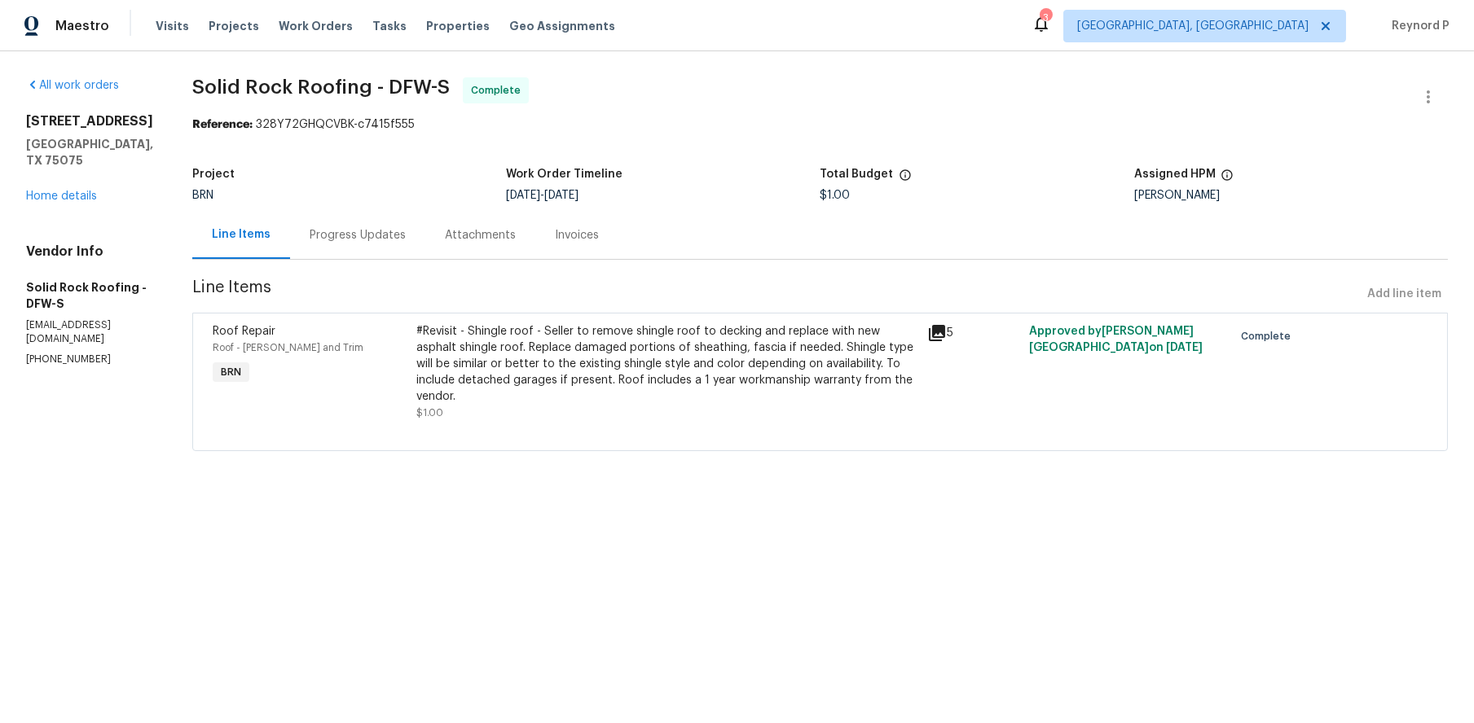
click at [324, 262] on section "Solid Rock Roofing - DFW-S Complete Reference: 328Y72GHQCVBK-c7415f555 Project …" at bounding box center [819, 274] width 1255 height 394
click at [341, 235] on div "Progress Updates" at bounding box center [358, 235] width 96 height 16
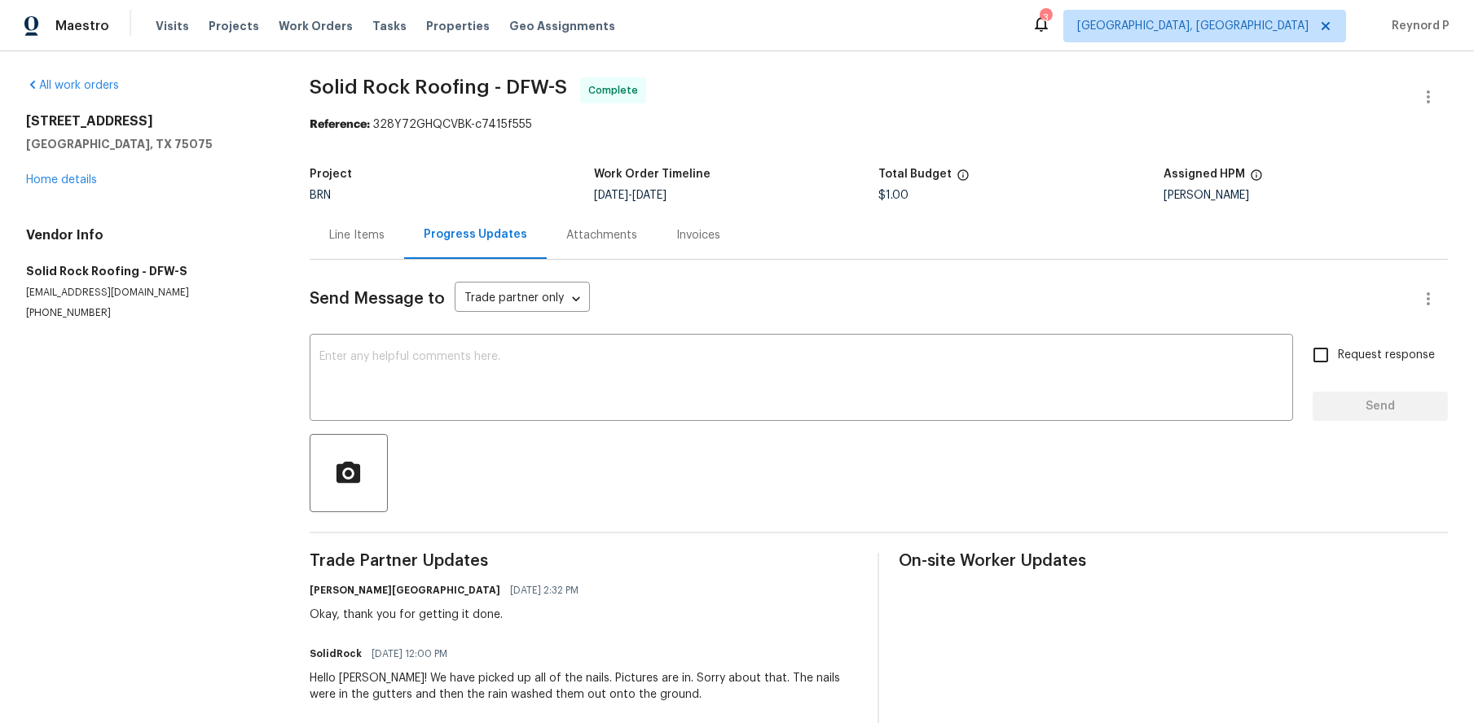
click at [363, 236] on div "Line Items" at bounding box center [356, 235] width 55 height 16
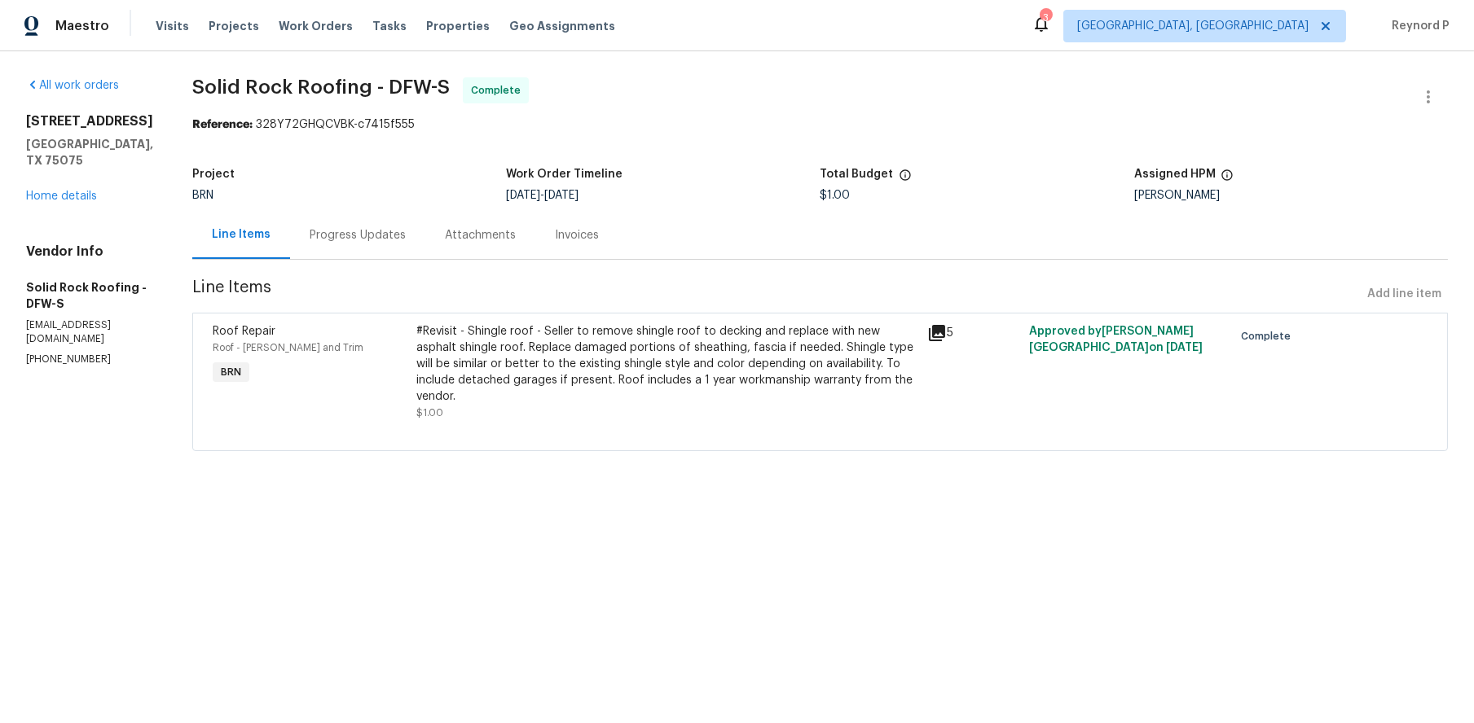
click at [362, 247] on div "Progress Updates" at bounding box center [357, 235] width 135 height 48
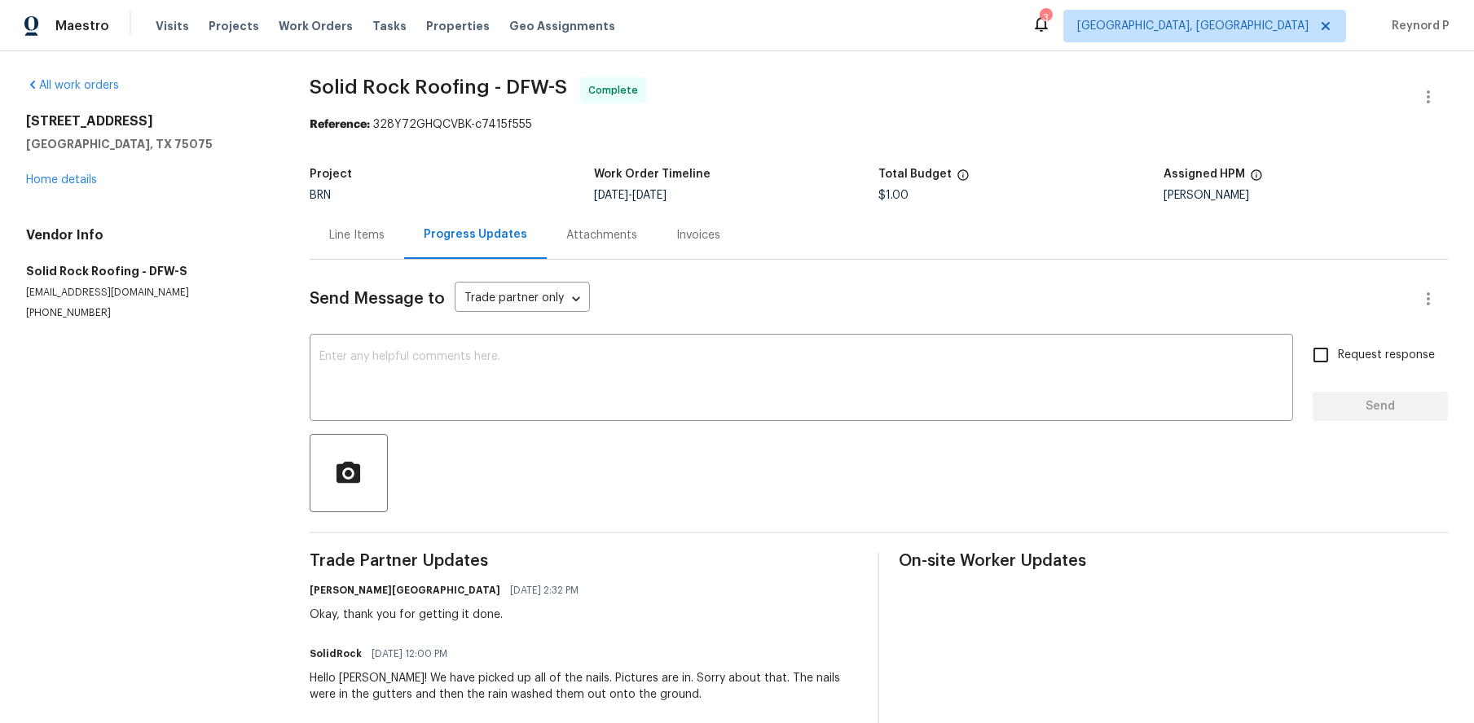
scroll to position [106, 0]
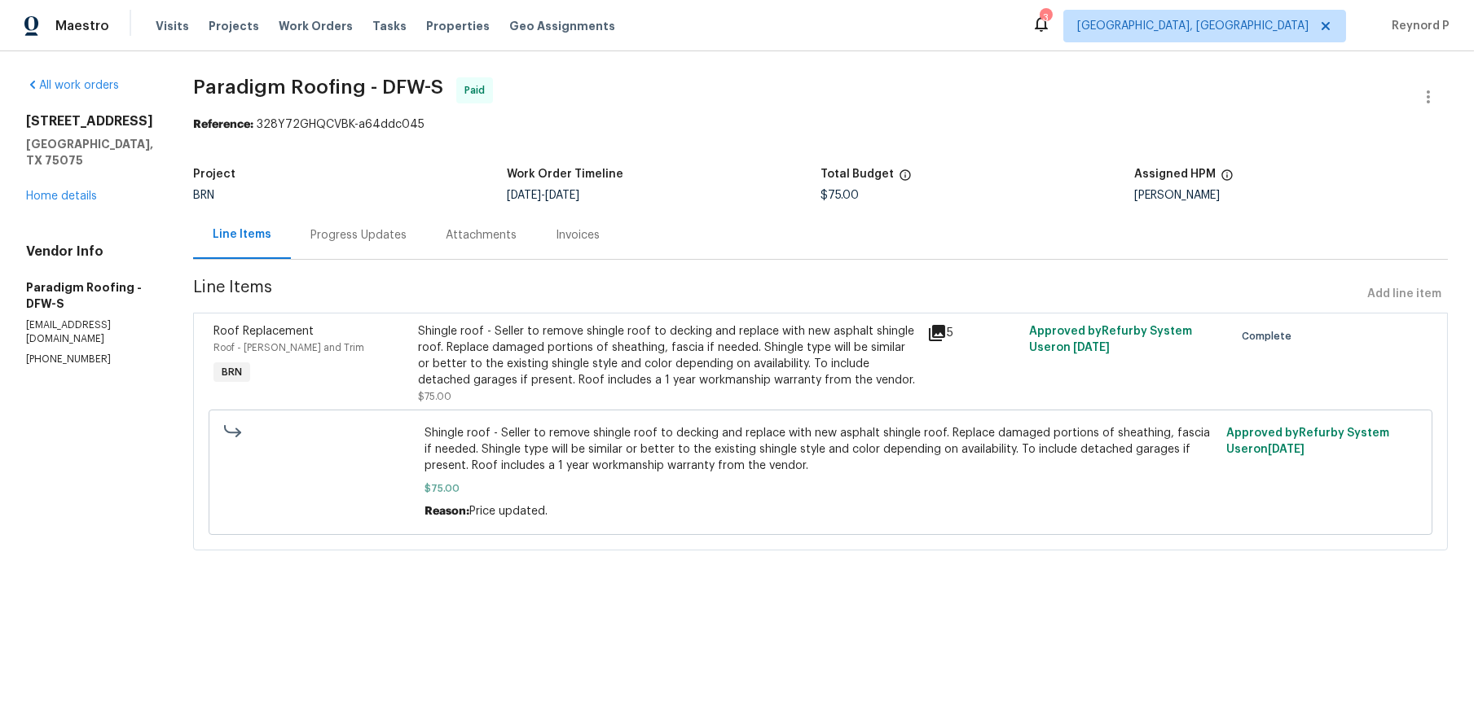
click at [363, 238] on div "Progress Updates" at bounding box center [358, 235] width 96 height 16
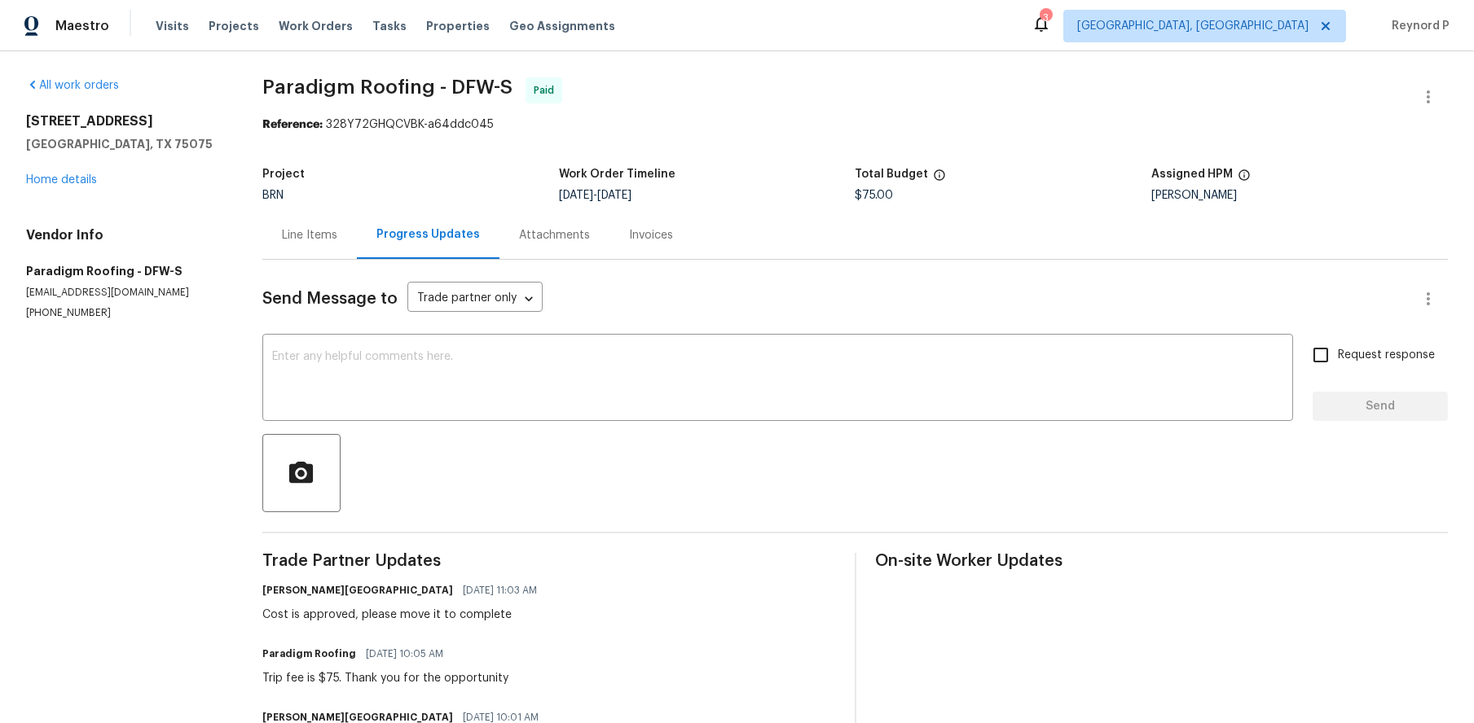
scroll to position [312, 0]
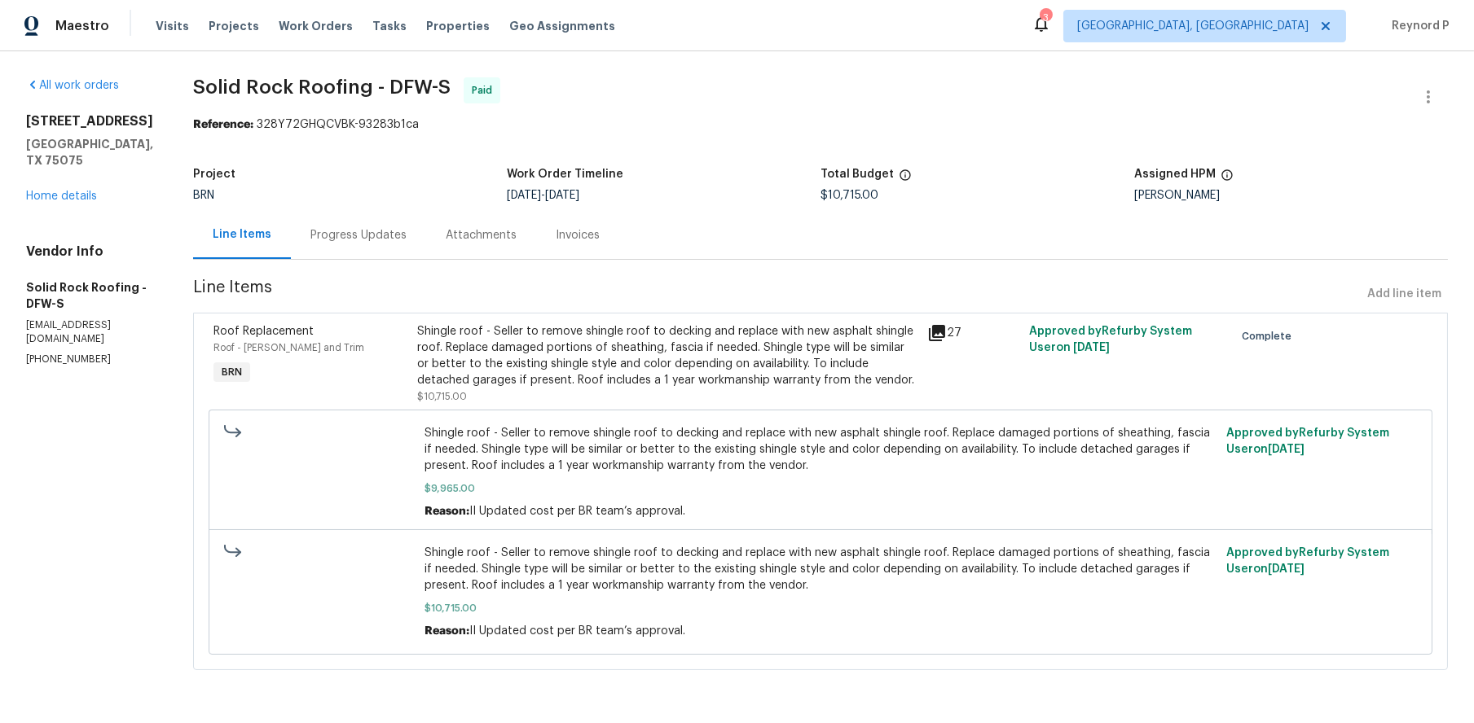
click at [384, 252] on div "Progress Updates" at bounding box center [358, 235] width 135 height 48
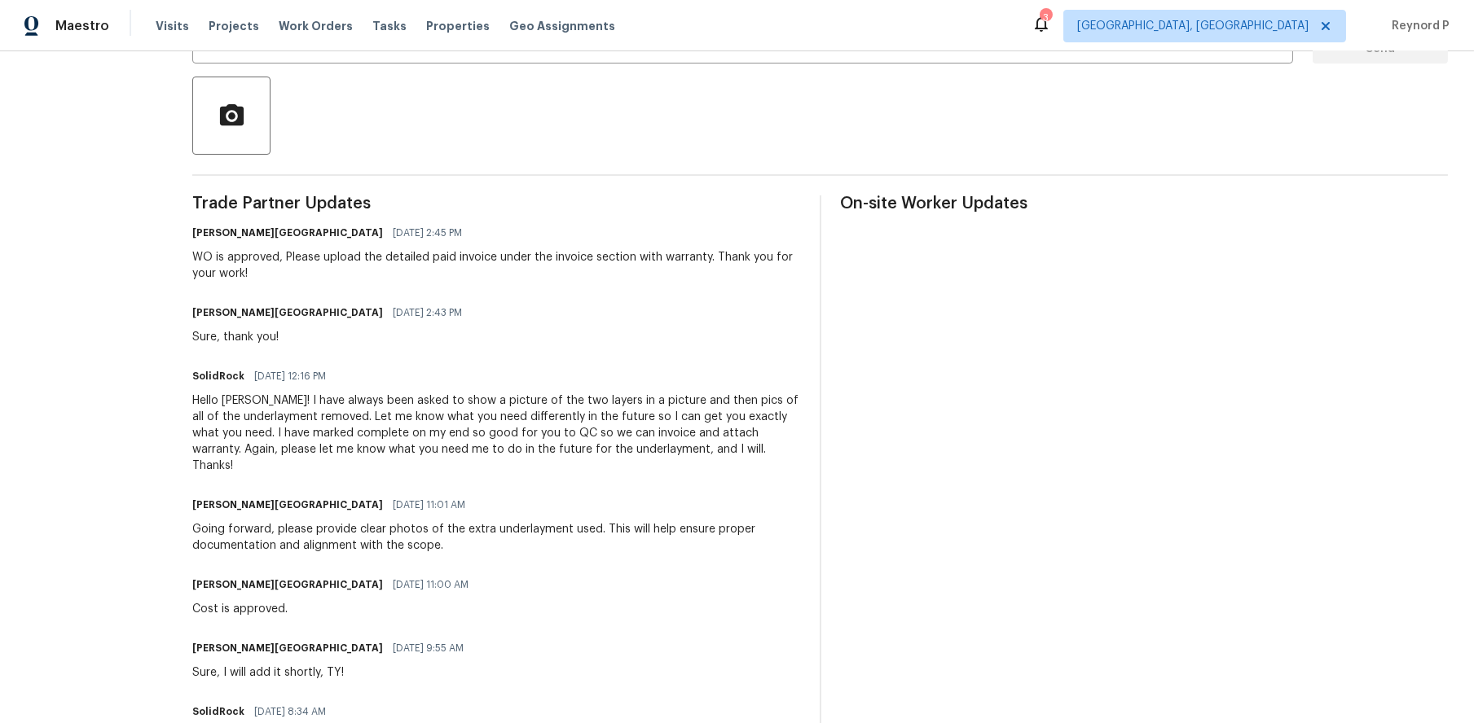
scroll to position [355, 0]
